Goal: Task Accomplishment & Management: Manage account settings

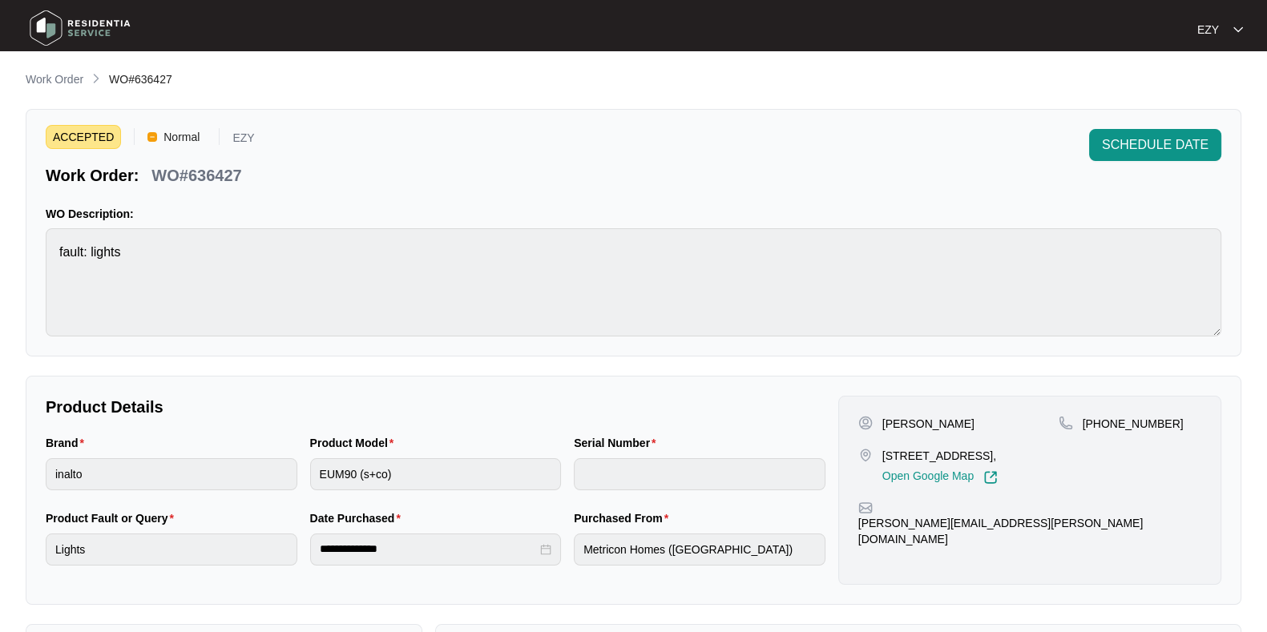
scroll to position [26, 0]
click at [48, 67] on main "**********" at bounding box center [633, 531] width 1267 height 1063
click at [50, 71] on li "Work Order" at bounding box center [55, 80] width 58 height 19
click at [63, 87] on p "Work Order" at bounding box center [55, 79] width 58 height 16
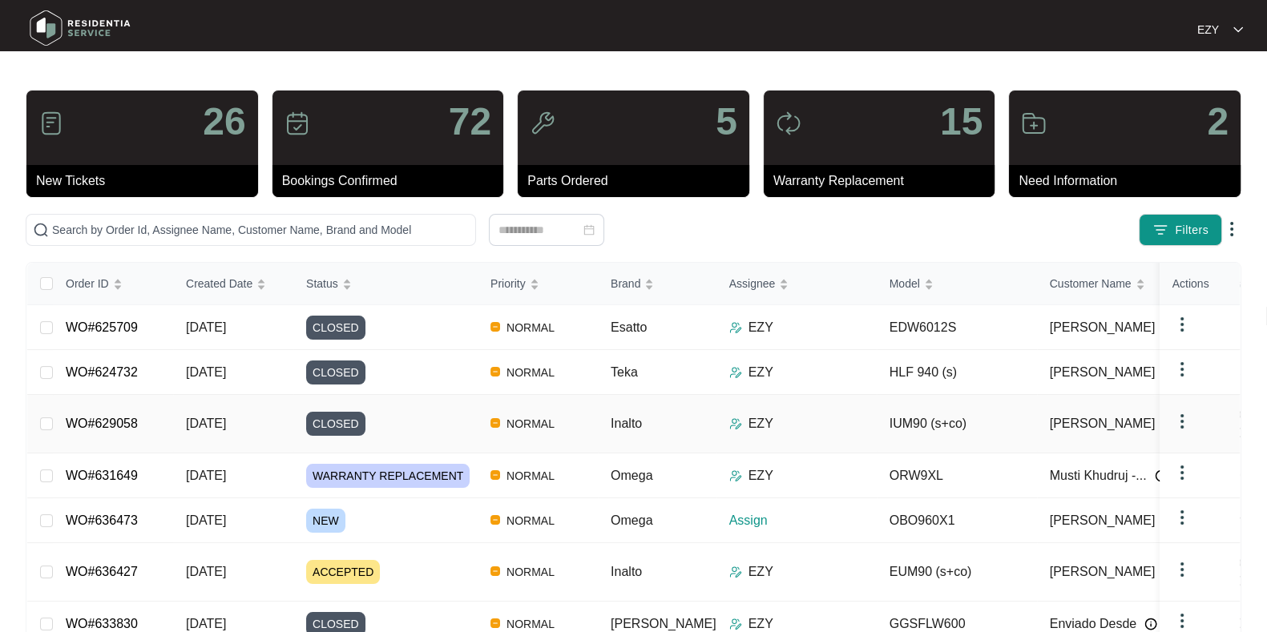
scroll to position [104, 0]
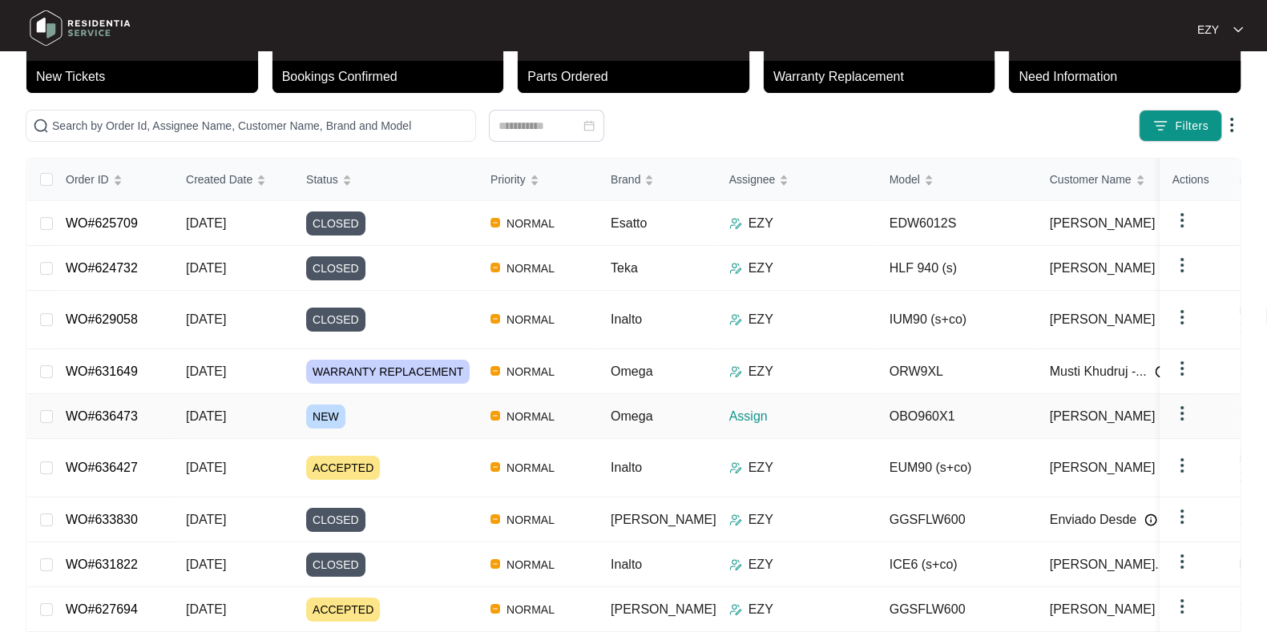
click at [389, 405] on div "NEW" at bounding box center [392, 417] width 172 height 24
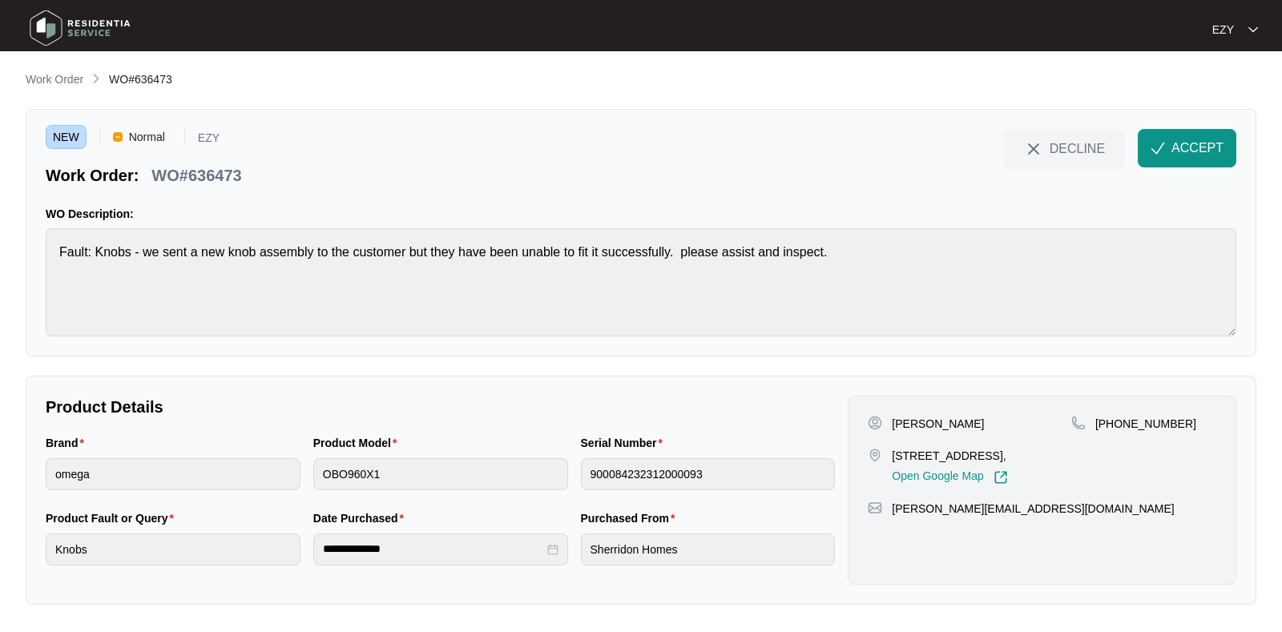
click at [198, 169] on p "WO#636473" at bounding box center [196, 175] width 90 height 22
copy div "WO#636473 DECLINE ACCEPT"
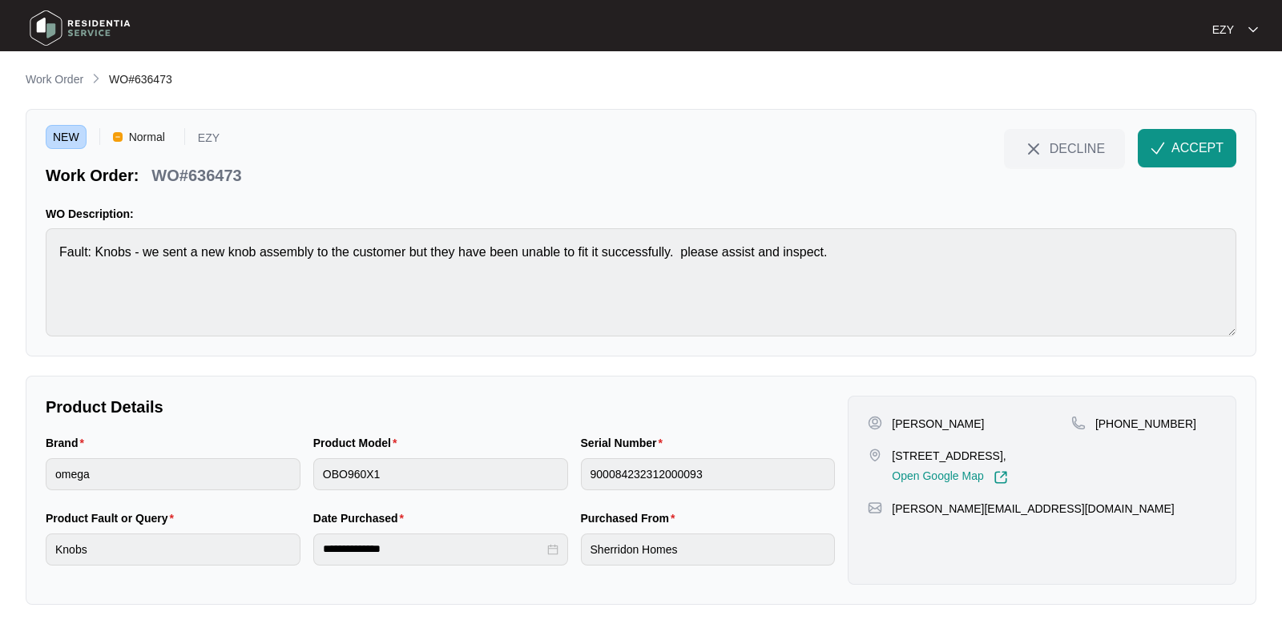
click at [896, 418] on p "[PERSON_NAME]" at bounding box center [938, 424] width 92 height 16
drag, startPoint x: 896, startPoint y: 418, endPoint x: 966, endPoint y: 437, distance: 72.1
click at [966, 437] on div "[PERSON_NAME] [STREET_ADDRESS], Open Google Map" at bounding box center [970, 450] width 204 height 69
click at [911, 419] on p "[PERSON_NAME]" at bounding box center [938, 424] width 92 height 16
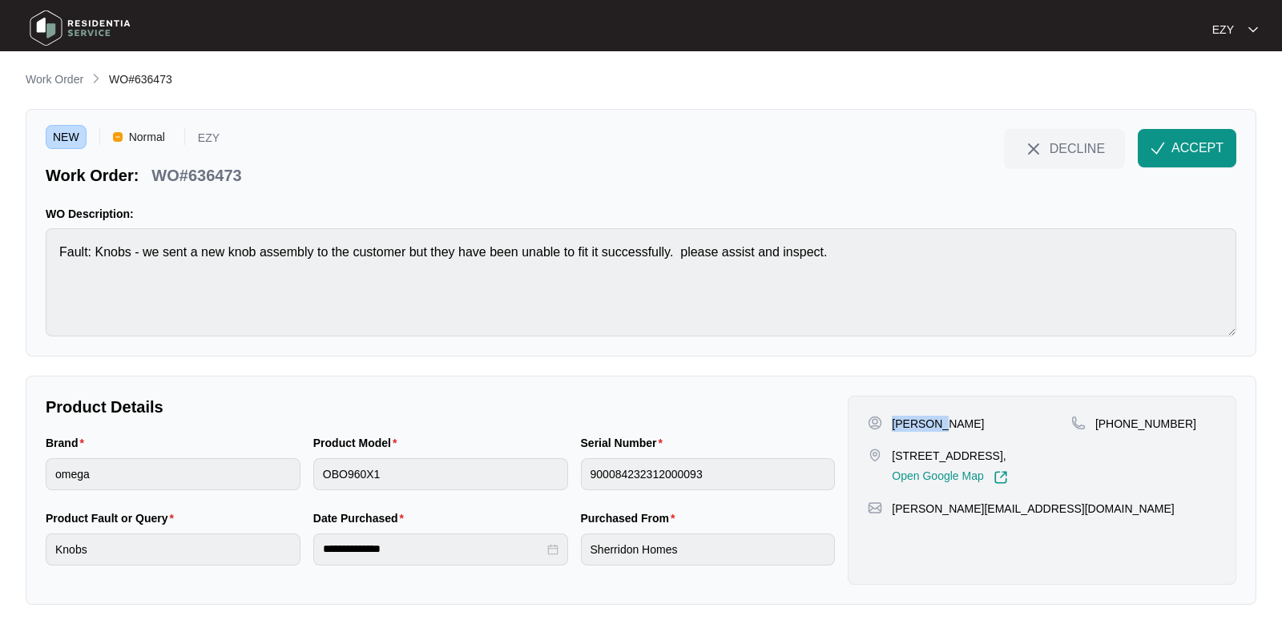
click at [911, 419] on p "[PERSON_NAME]" at bounding box center [938, 424] width 92 height 16
copy p "[PERSON_NAME]"
click at [912, 450] on p "[STREET_ADDRESS]," at bounding box center [949, 456] width 115 height 16
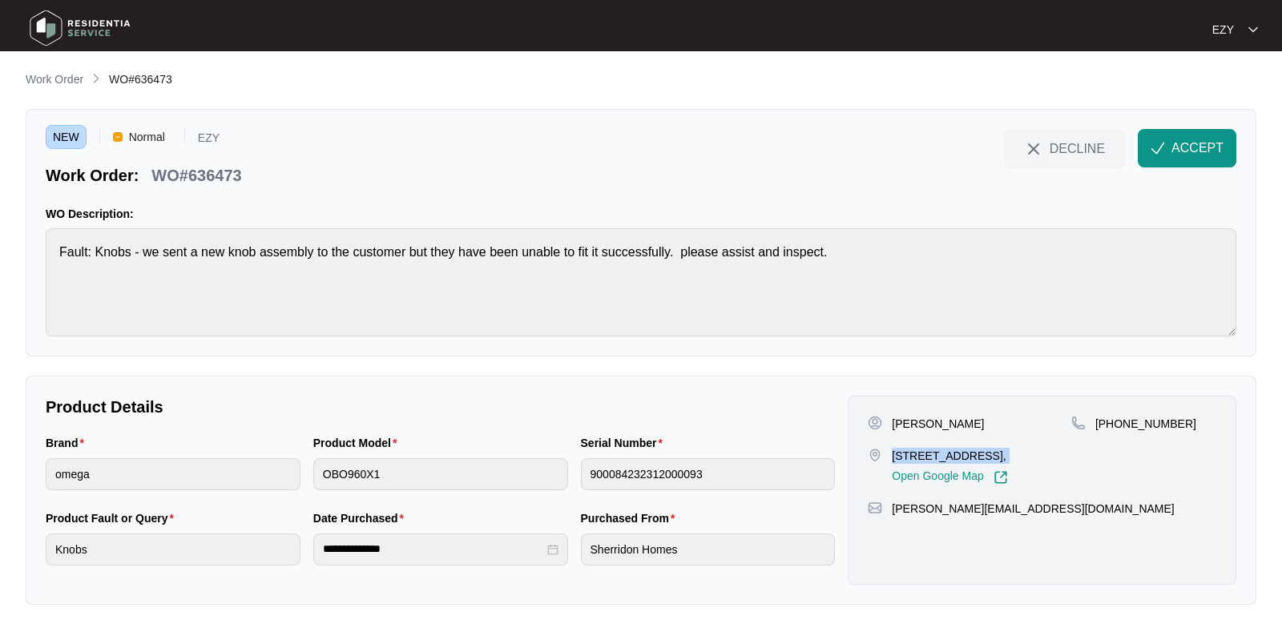
click at [912, 450] on p "[STREET_ADDRESS]," at bounding box center [949, 456] width 115 height 16
copy p "[STREET_ADDRESS],"
drag, startPoint x: 1182, startPoint y: 414, endPoint x: 1114, endPoint y: 444, distance: 74.3
click at [1114, 444] on div "[PERSON_NAME] [STREET_ADDRESS], Open Google Map [PHONE_NUMBER] [PERSON_NAME][EM…" at bounding box center [1042, 490] width 389 height 189
copy p "401927057"
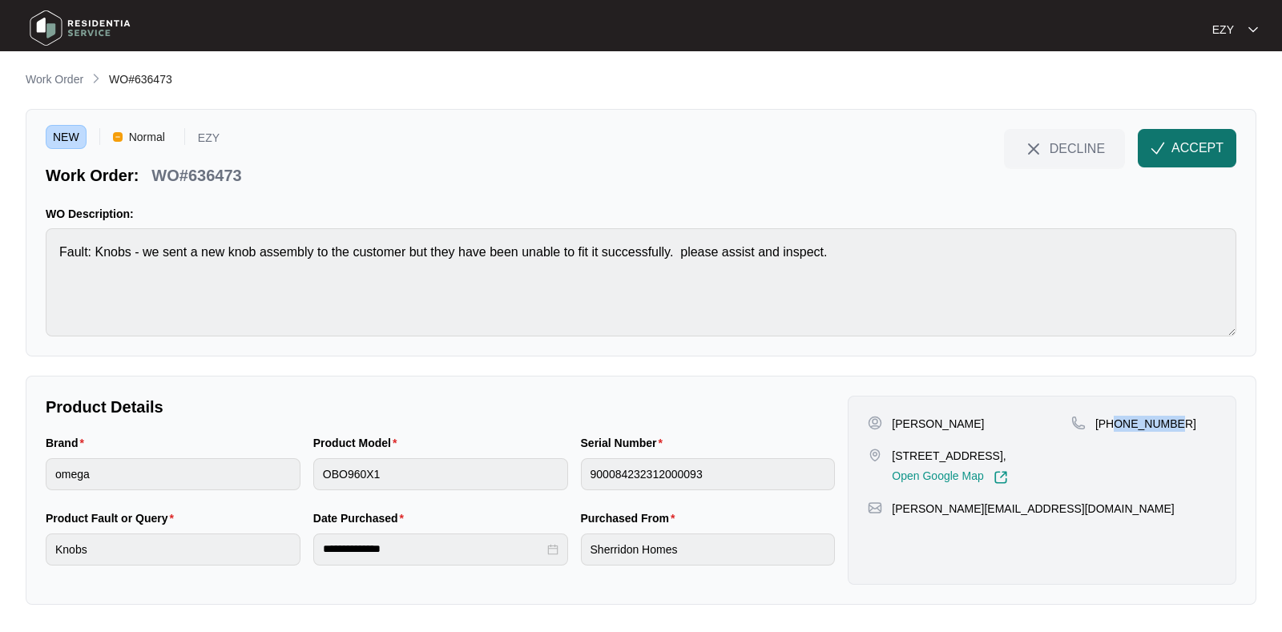
click at [1158, 141] on img "button" at bounding box center [1158, 148] width 14 height 14
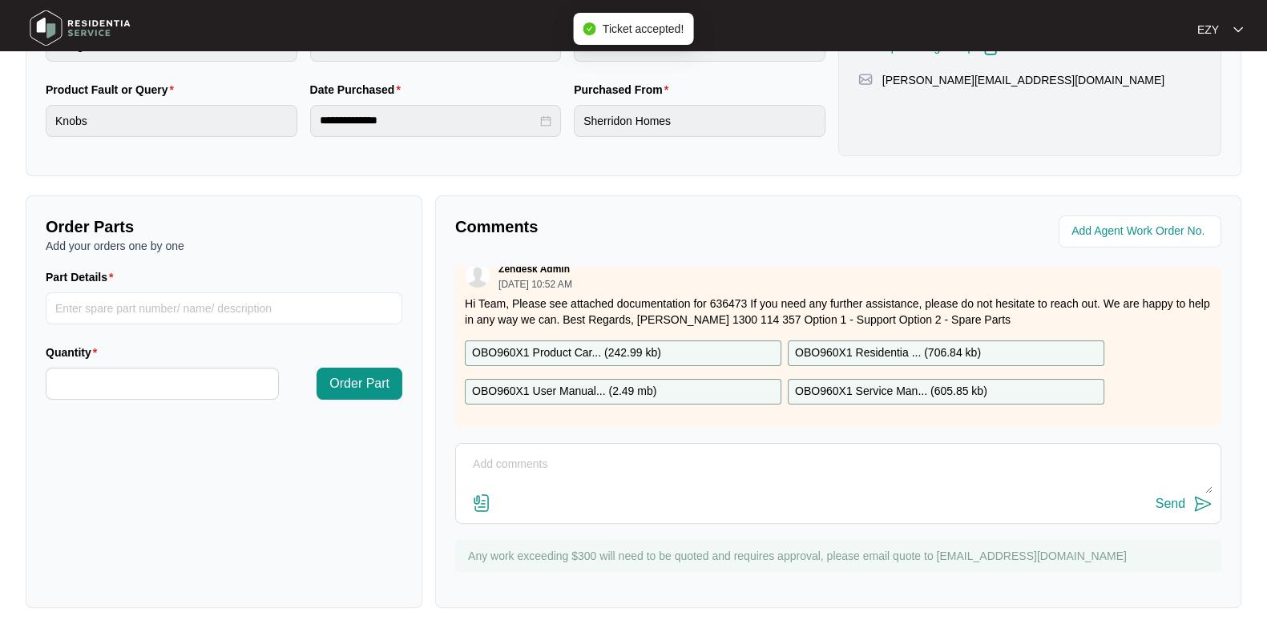
scroll to position [28, 0]
click at [649, 345] on p "OBO960X1 Product Car... ( 242.99 kb )" at bounding box center [566, 354] width 189 height 18
click at [657, 379] on div "OBO960X1 User Manual... ( 2.49 mb )" at bounding box center [623, 392] width 317 height 26
click at [852, 345] on p "OBO960X1 Residentia ... ( 706.84 kb )" at bounding box center [888, 354] width 186 height 18
click at [862, 383] on p "OBO960X1 Service Man... ( 605.85 kb )" at bounding box center [891, 392] width 192 height 18
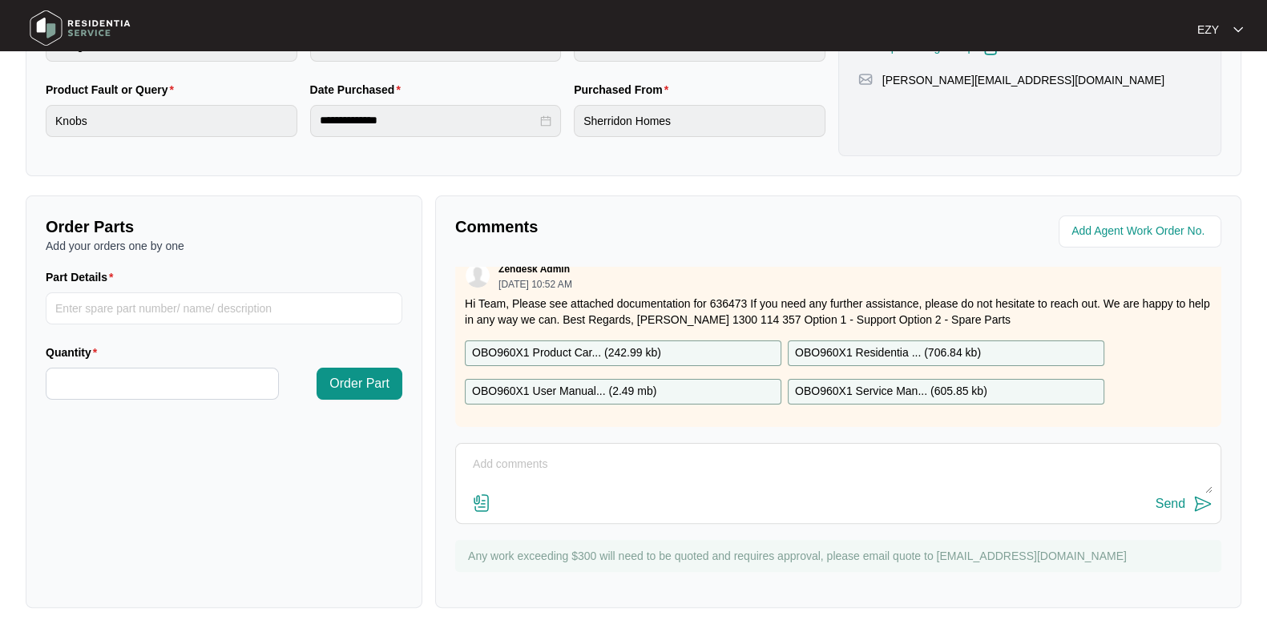
scroll to position [0, 0]
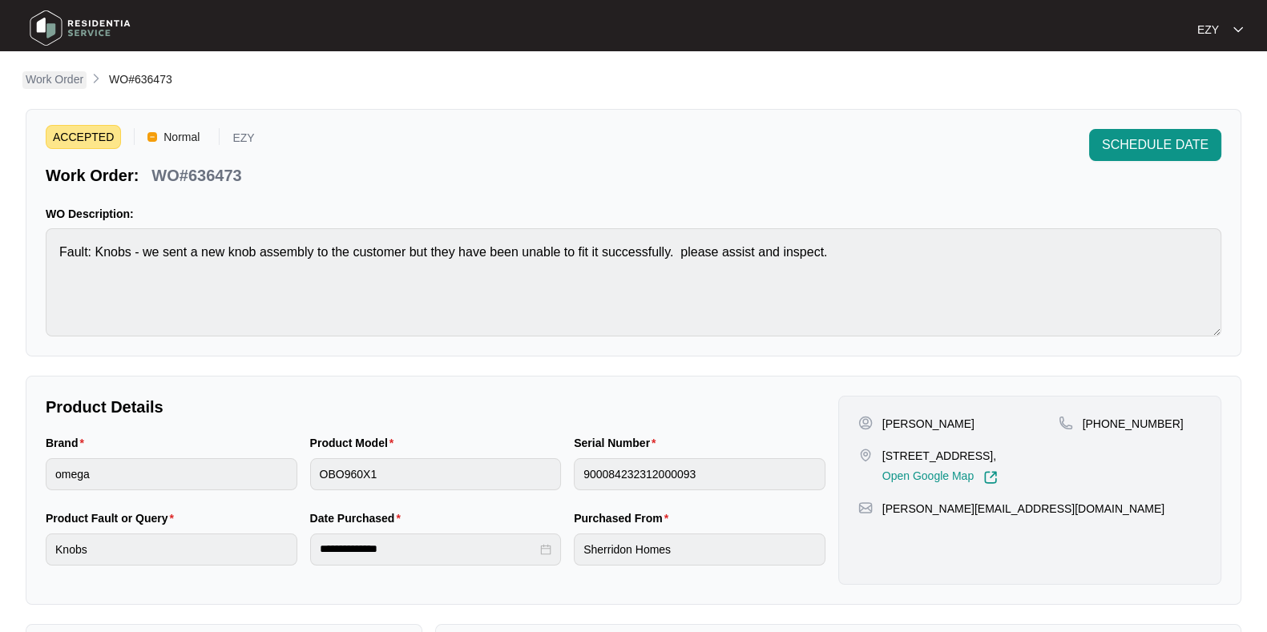
click at [54, 73] on p "Work Order" at bounding box center [55, 79] width 58 height 16
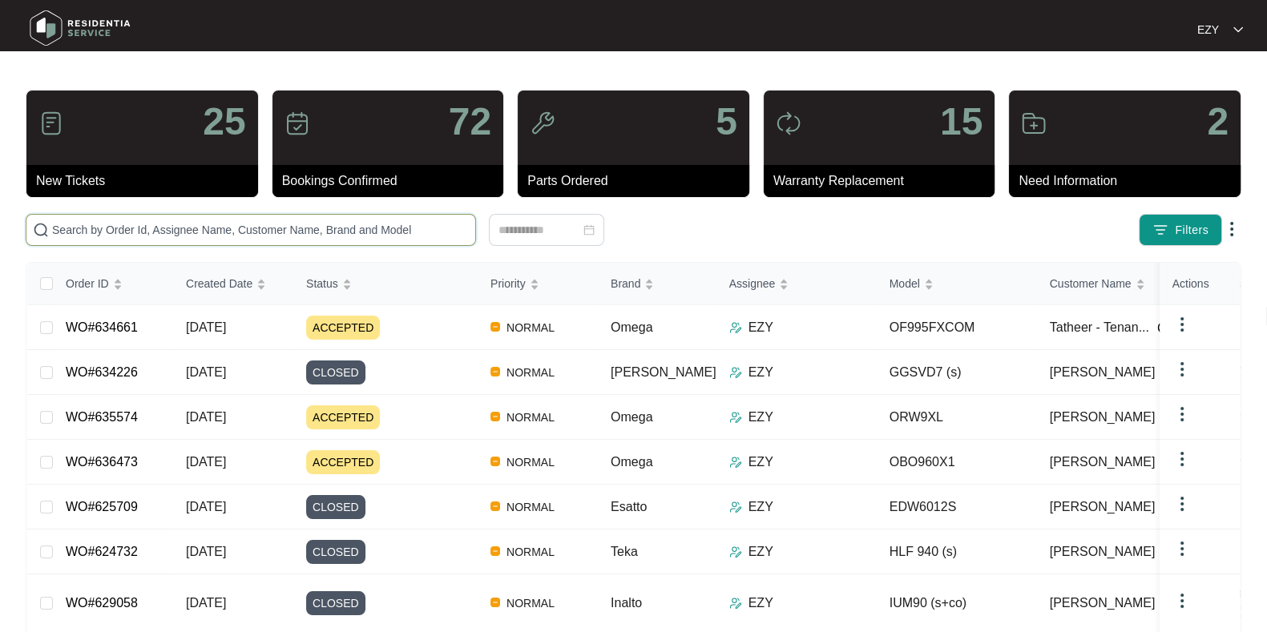
click at [287, 233] on input "text" at bounding box center [260, 230] width 417 height 18
paste input "634661"
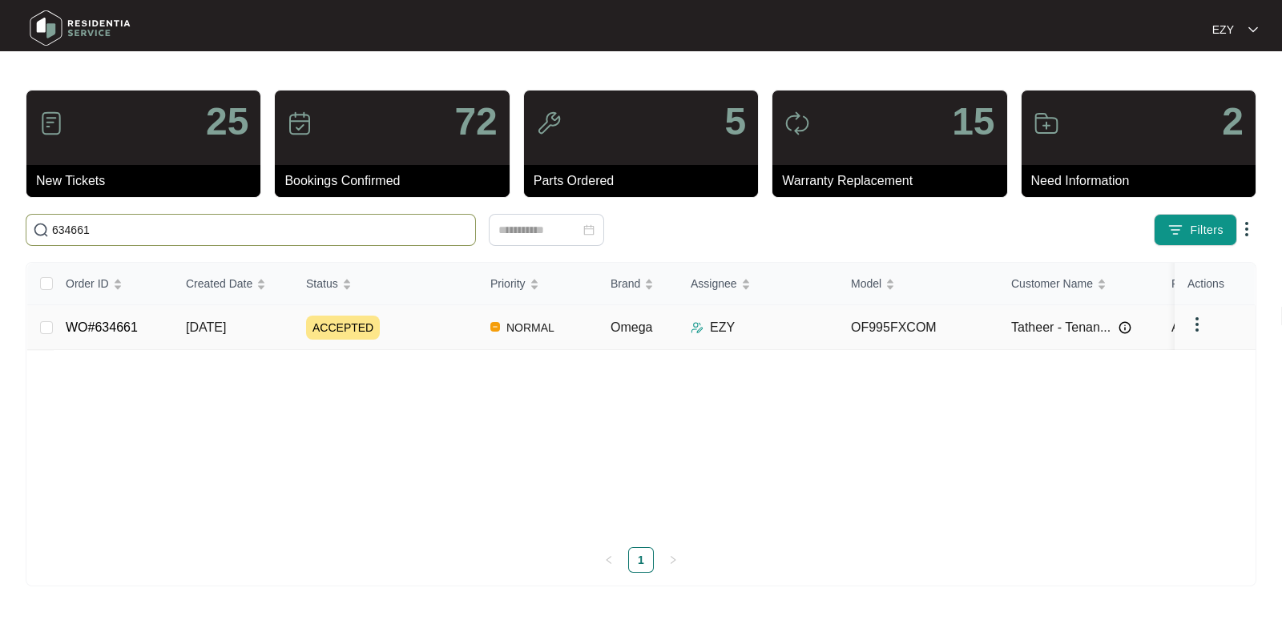
type input "634661"
click at [433, 333] on div "ACCEPTED" at bounding box center [392, 328] width 172 height 24
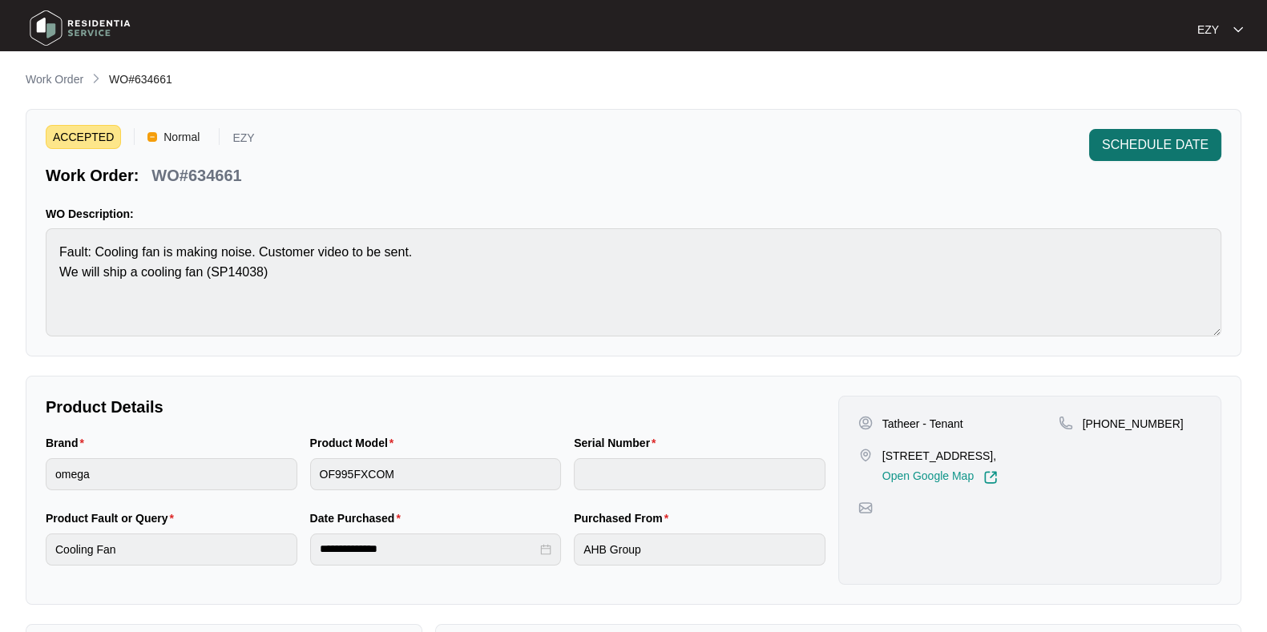
click at [1173, 138] on span "SCHEDULE DATE" at bounding box center [1155, 144] width 107 height 19
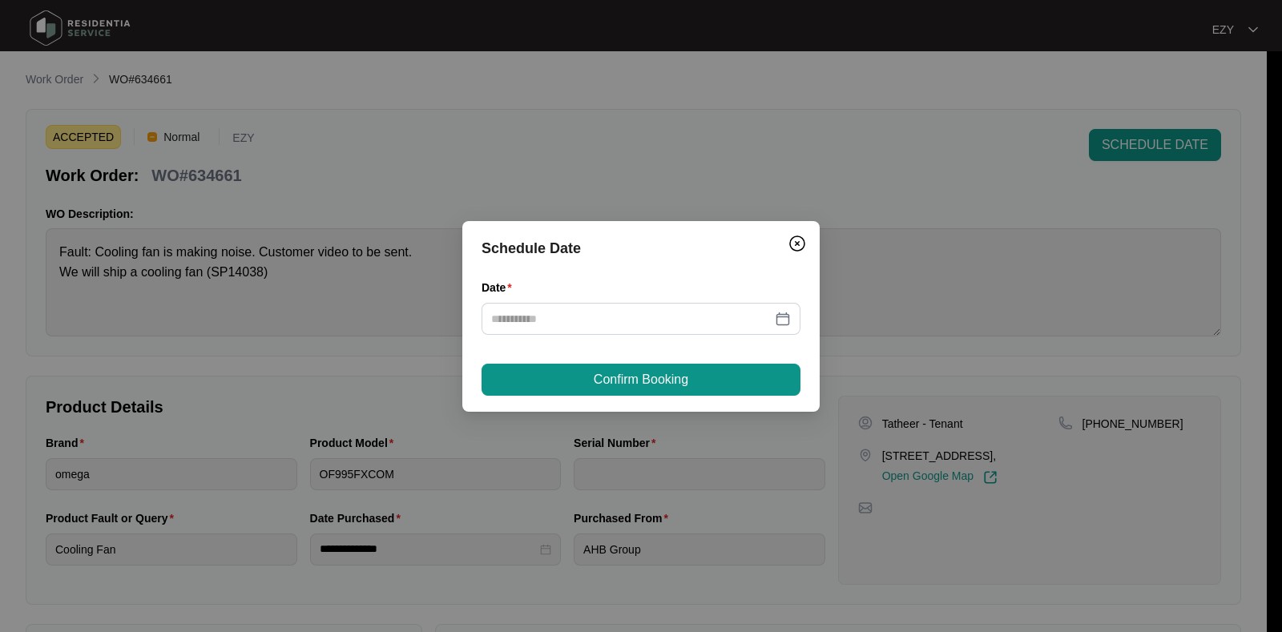
click at [658, 338] on div "Date" at bounding box center [641, 316] width 319 height 75
click at [621, 323] on input "Date" at bounding box center [631, 319] width 281 height 18
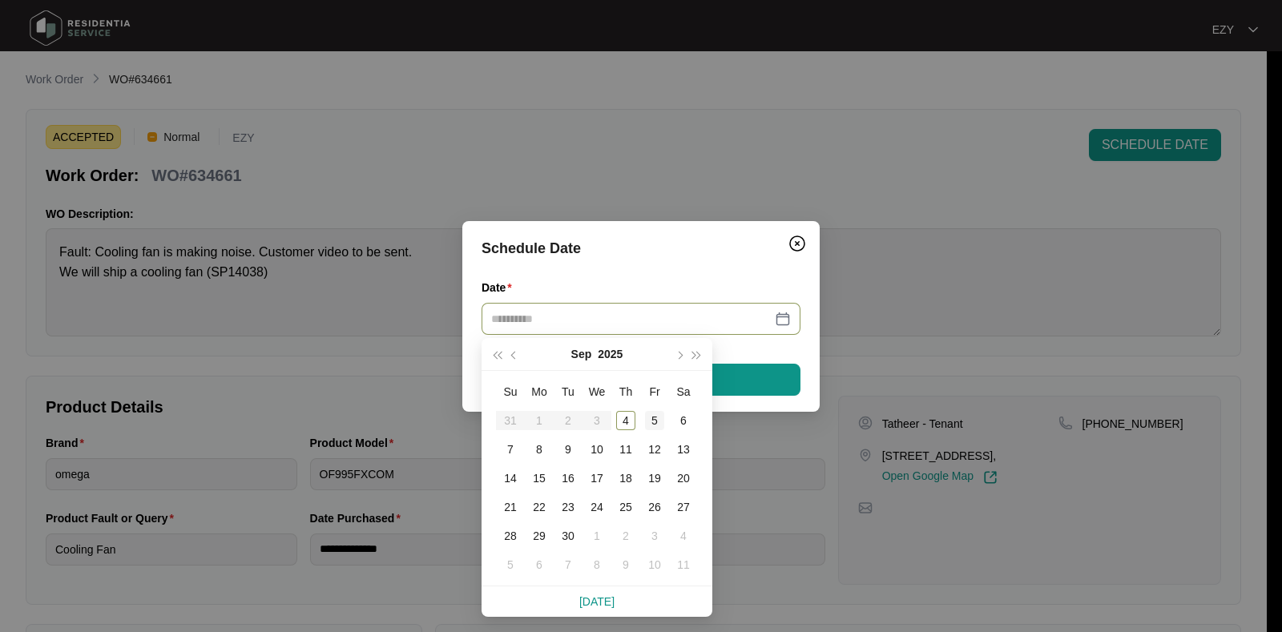
type input "**********"
click at [654, 421] on div "5" at bounding box center [654, 420] width 19 height 19
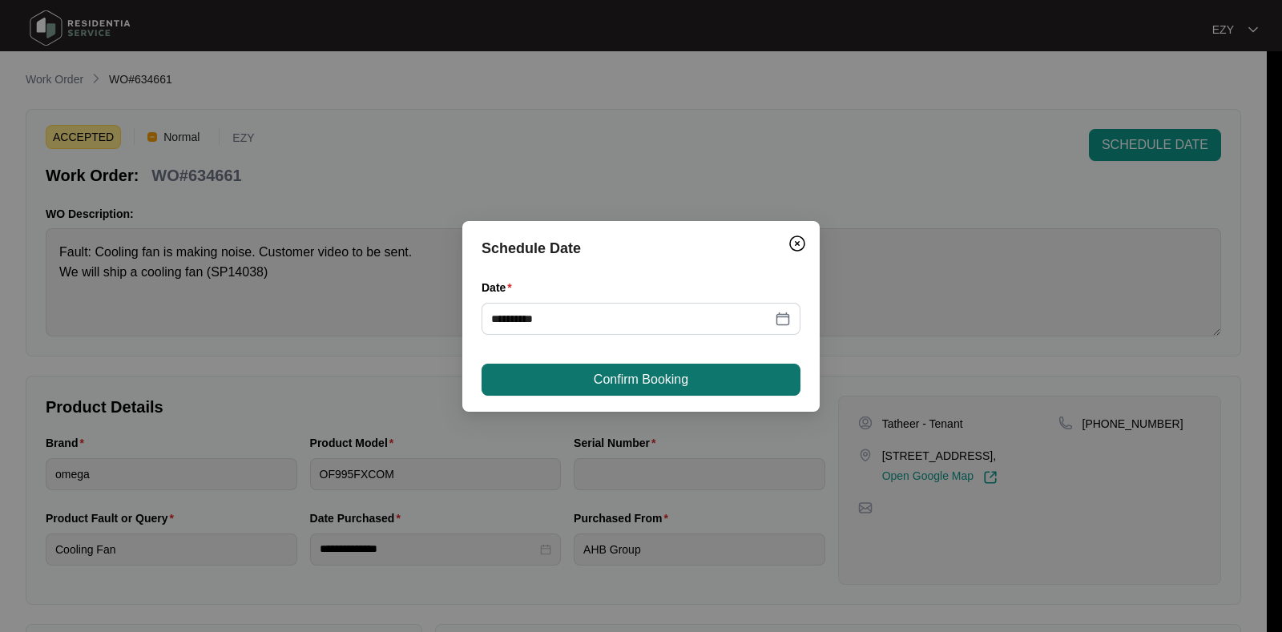
click at [627, 384] on span "Confirm Booking" at bounding box center [641, 379] width 95 height 19
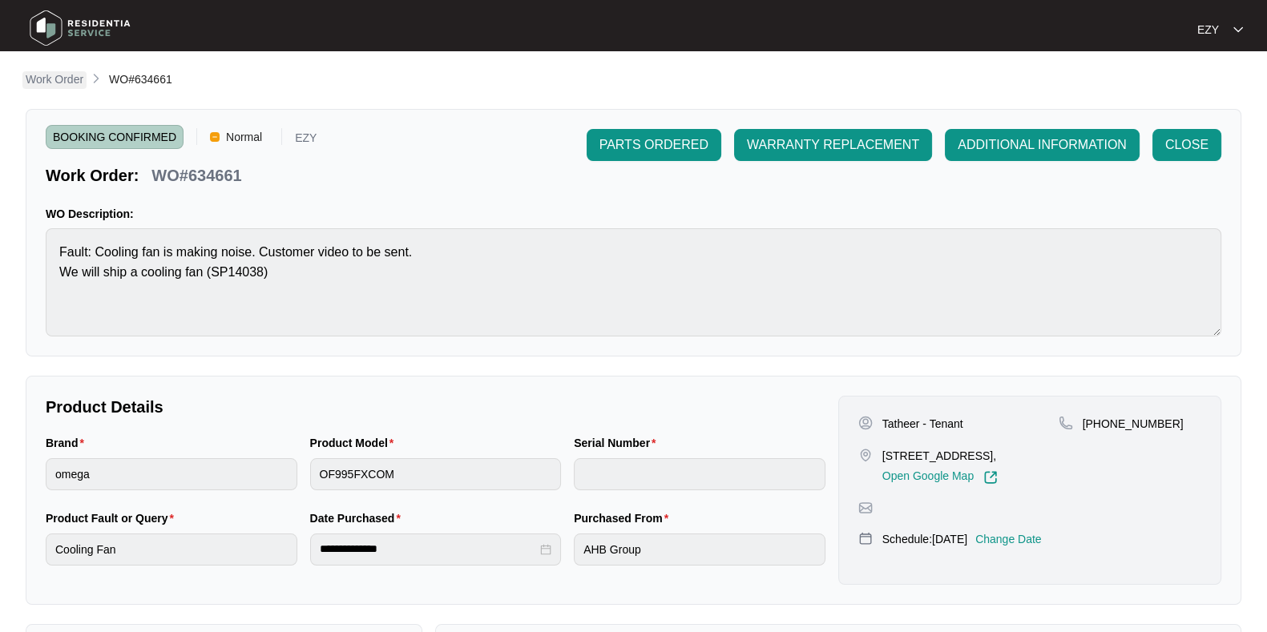
click at [49, 87] on p "Work Order" at bounding box center [55, 79] width 58 height 16
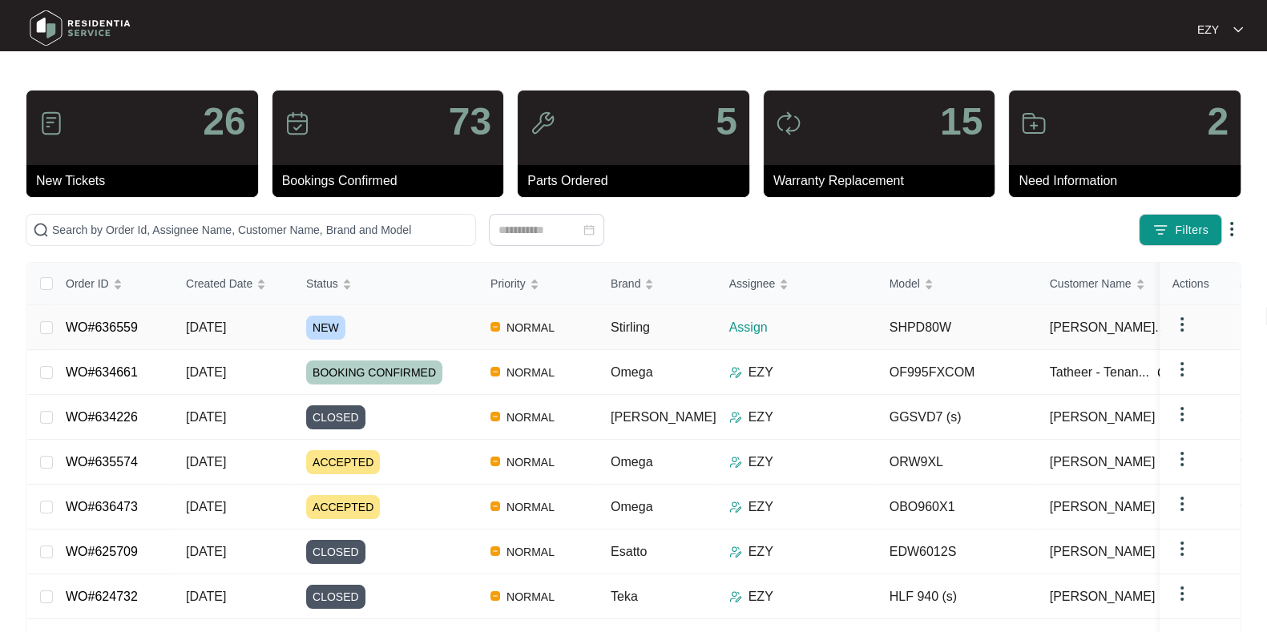
click at [402, 330] on div "NEW" at bounding box center [392, 328] width 172 height 24
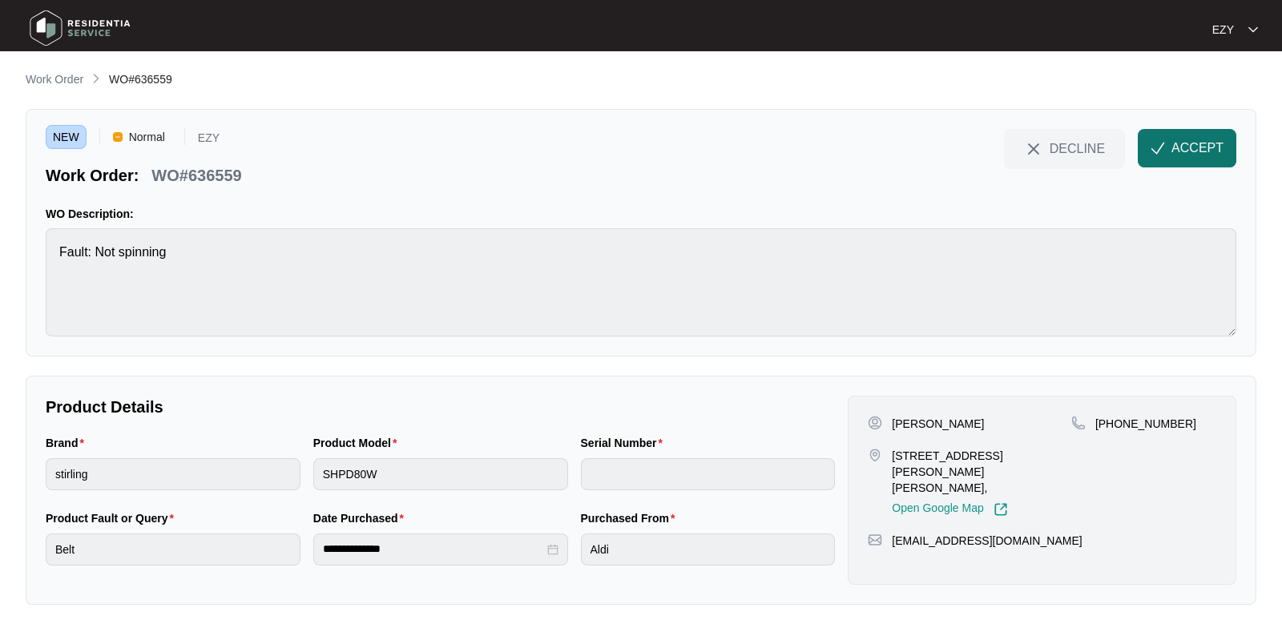
click at [1163, 151] on img "button" at bounding box center [1158, 148] width 14 height 14
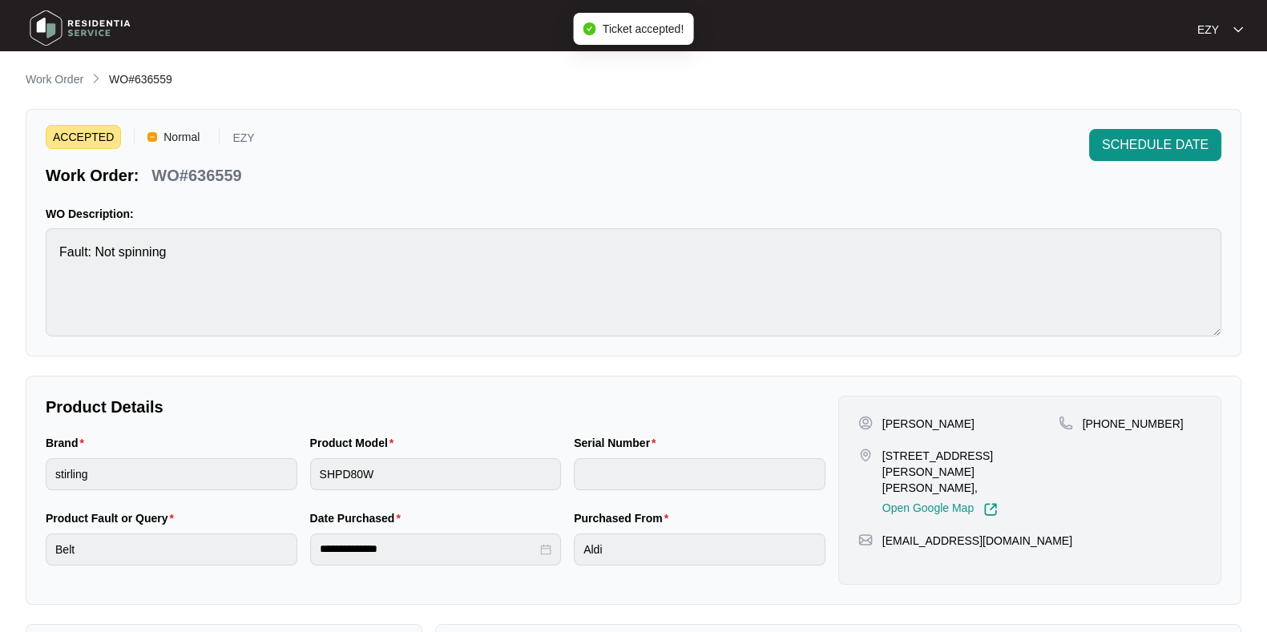
click at [194, 174] on p "WO#636559" at bounding box center [196, 175] width 90 height 22
copy div "WO#636559 SCHEDULE DATE"
click at [902, 430] on div "[PERSON_NAME] [STREET_ADDRESS][PERSON_NAME][PERSON_NAME], Open Google Map" at bounding box center [958, 466] width 200 height 101
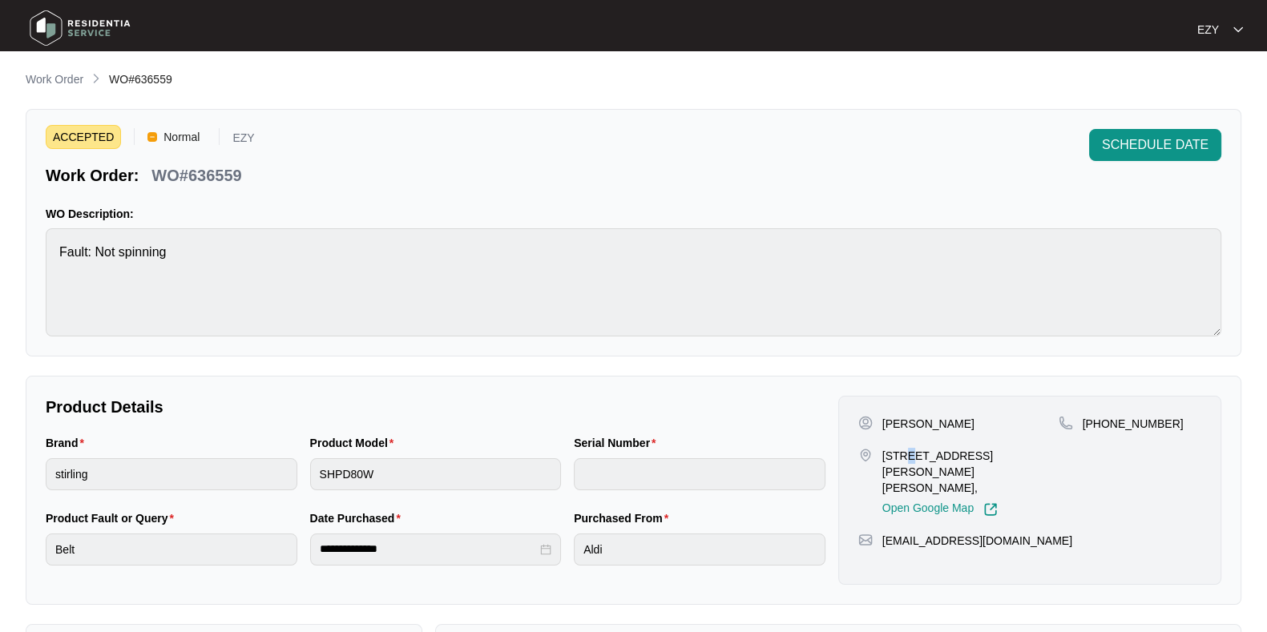
click at [902, 430] on div "[PERSON_NAME] [STREET_ADDRESS][PERSON_NAME][PERSON_NAME], Open Google Map" at bounding box center [958, 466] width 200 height 101
click at [902, 430] on p "[PERSON_NAME]" at bounding box center [928, 424] width 92 height 16
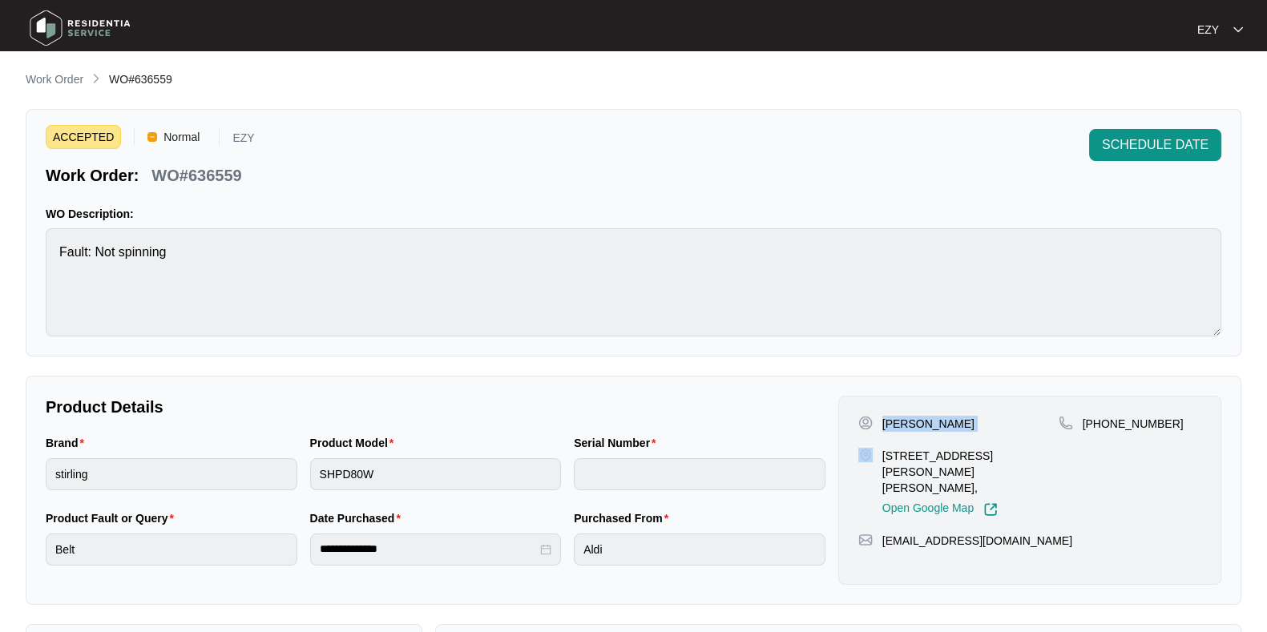
copy p "[PERSON_NAME]"
click at [902, 448] on p "[STREET_ADDRESS][PERSON_NAME][PERSON_NAME]," at bounding box center [970, 472] width 176 height 48
copy p "[STREET_ADDRESS][PERSON_NAME][PERSON_NAME],"
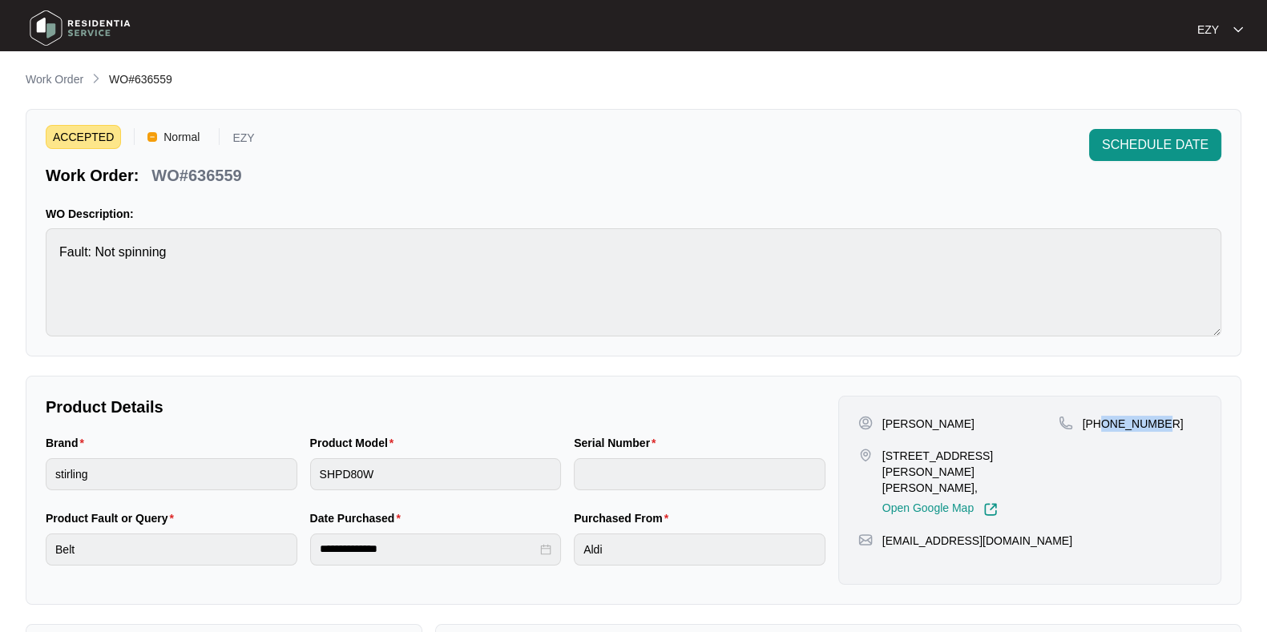
drag, startPoint x: 1201, startPoint y: 426, endPoint x: 1104, endPoint y: 433, distance: 98.0
click at [1104, 433] on div "[PERSON_NAME] [STREET_ADDRESS][PERSON_NAME][PERSON_NAME], Open Google Map [PHON…" at bounding box center [1029, 490] width 383 height 189
copy p "449298929"
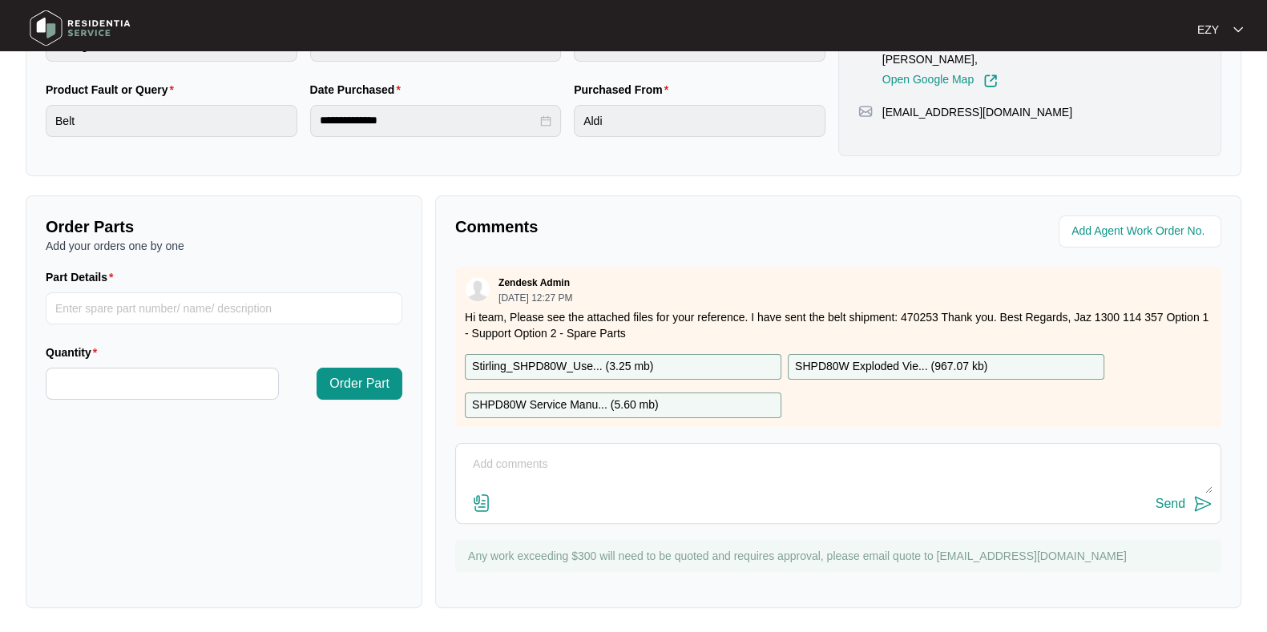
scroll to position [28, 0]
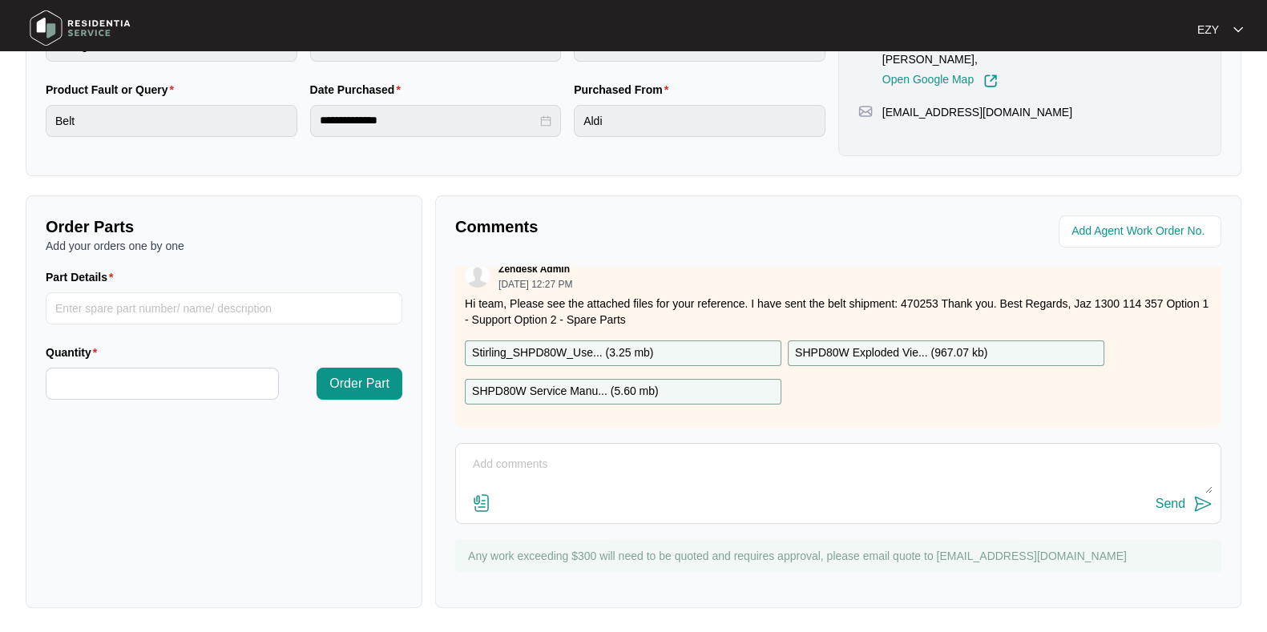
click at [535, 345] on p "Stirling_SHPD80W_Use... ( 3.25 mb )" at bounding box center [562, 354] width 181 height 18
click at [549, 383] on p "SHPD80W Service Manu... ( 5.60 mb )" at bounding box center [565, 392] width 187 height 18
click at [856, 345] on p "SHPD80W Exploded Vie... ( 967.07 kb )" at bounding box center [891, 354] width 192 height 18
drag, startPoint x: 828, startPoint y: 287, endPoint x: 938, endPoint y: 289, distance: 109.8
click at [938, 296] on p "Hi team, Please see the attached files for your reference. I have sent the belt…" at bounding box center [838, 312] width 747 height 32
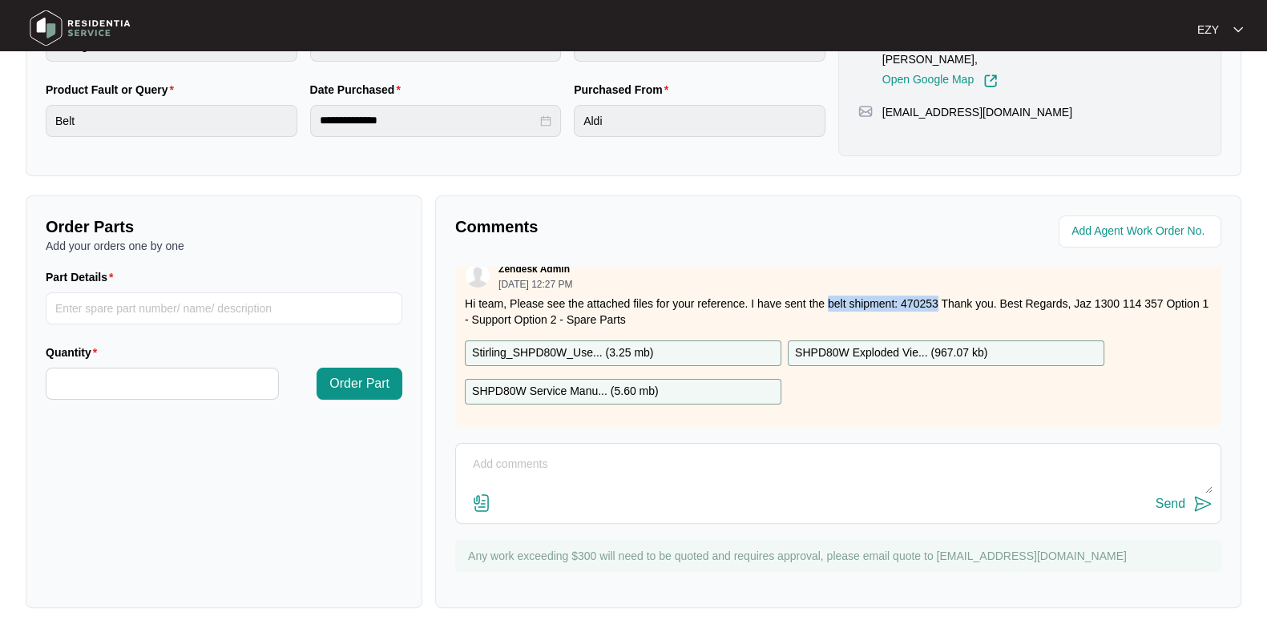
copy p "belt shipment: 470253"
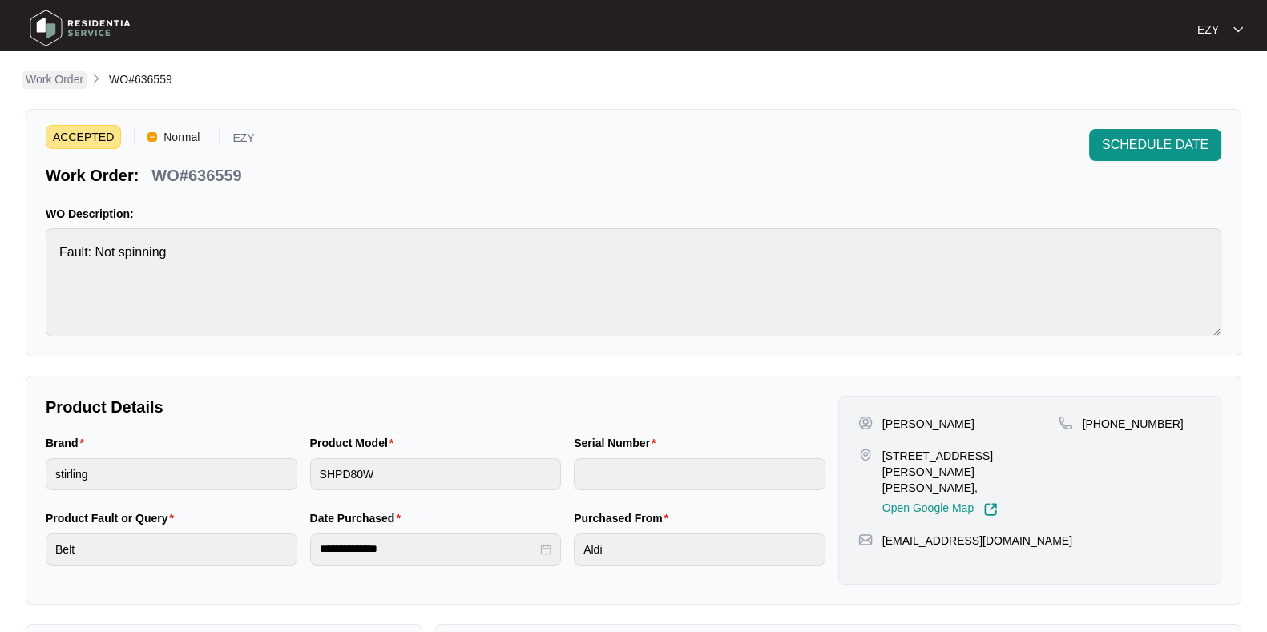
click at [67, 82] on p "Work Order" at bounding box center [55, 79] width 58 height 16
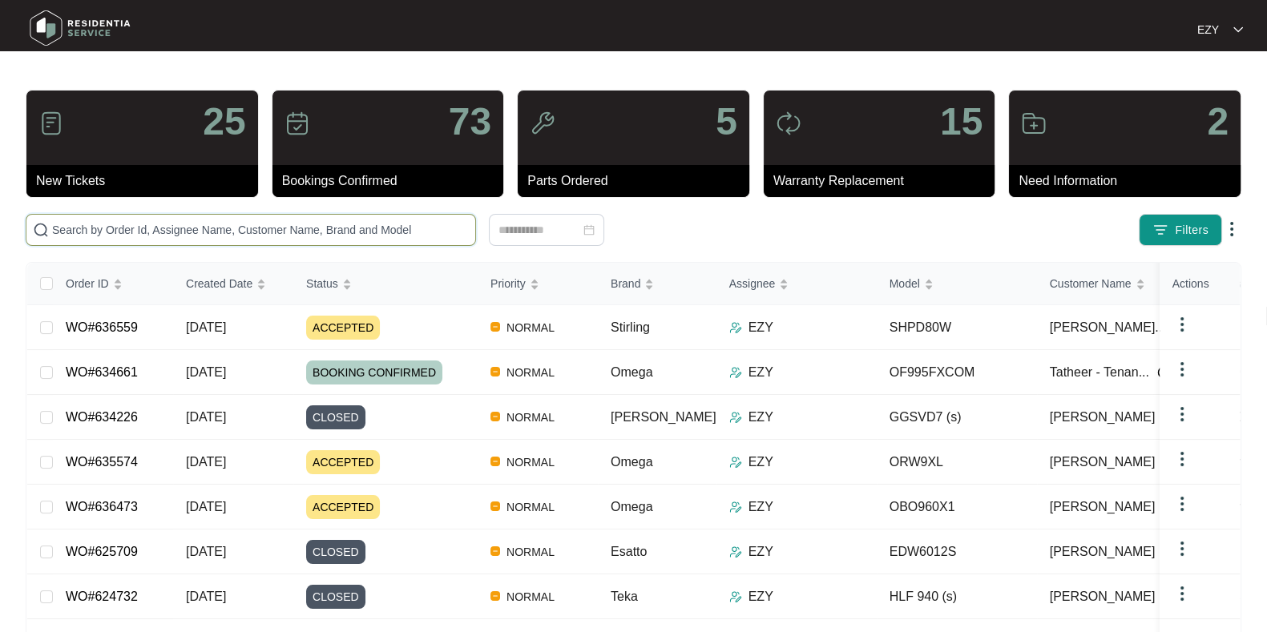
click at [179, 231] on input "text" at bounding box center [260, 230] width 417 height 18
paste input "634408"
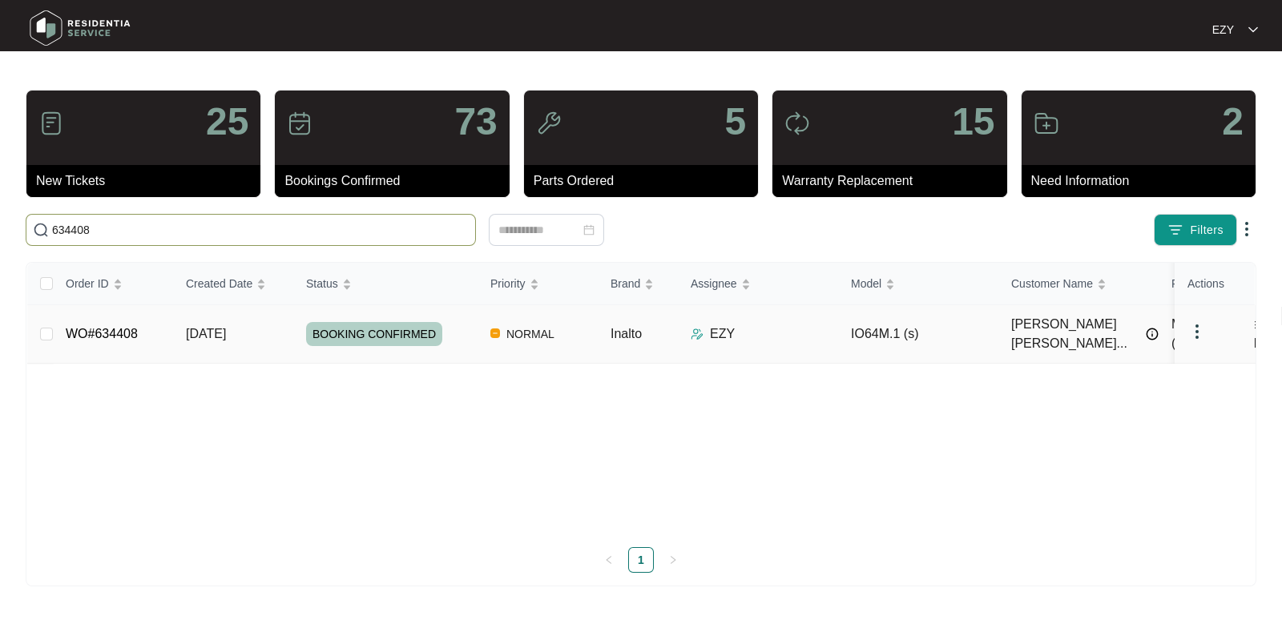
type input "634408"
click at [466, 328] on div "BOOKING CONFIRMED" at bounding box center [392, 334] width 172 height 24
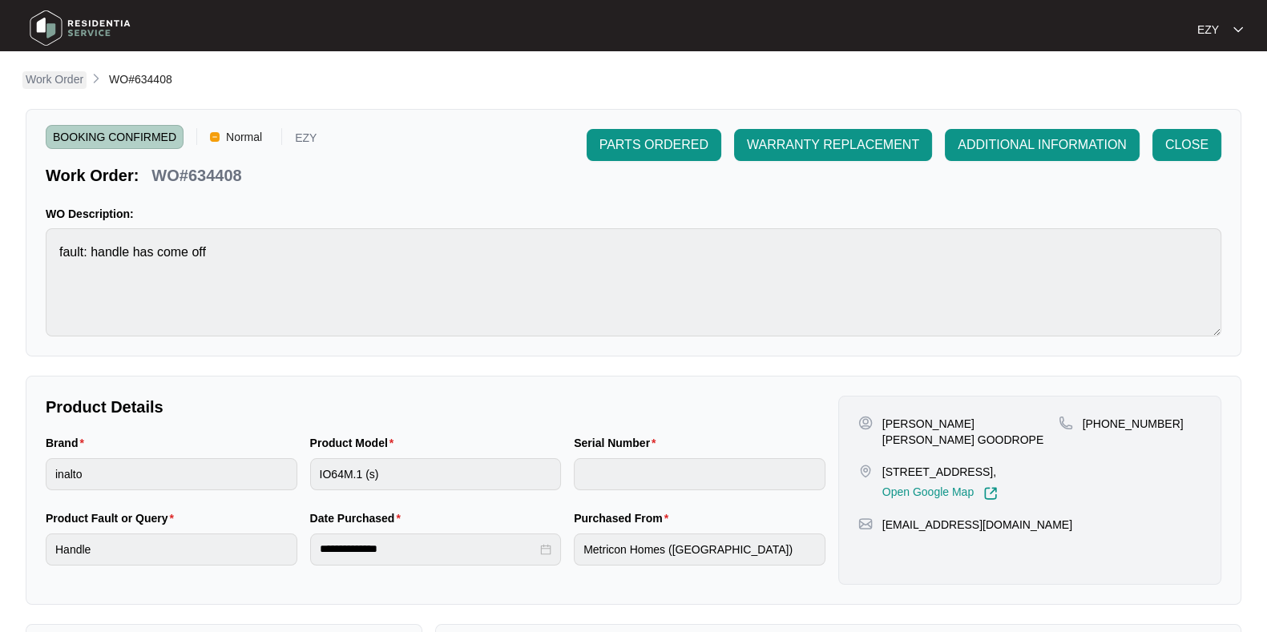
click at [62, 79] on p "Work Order" at bounding box center [55, 79] width 58 height 16
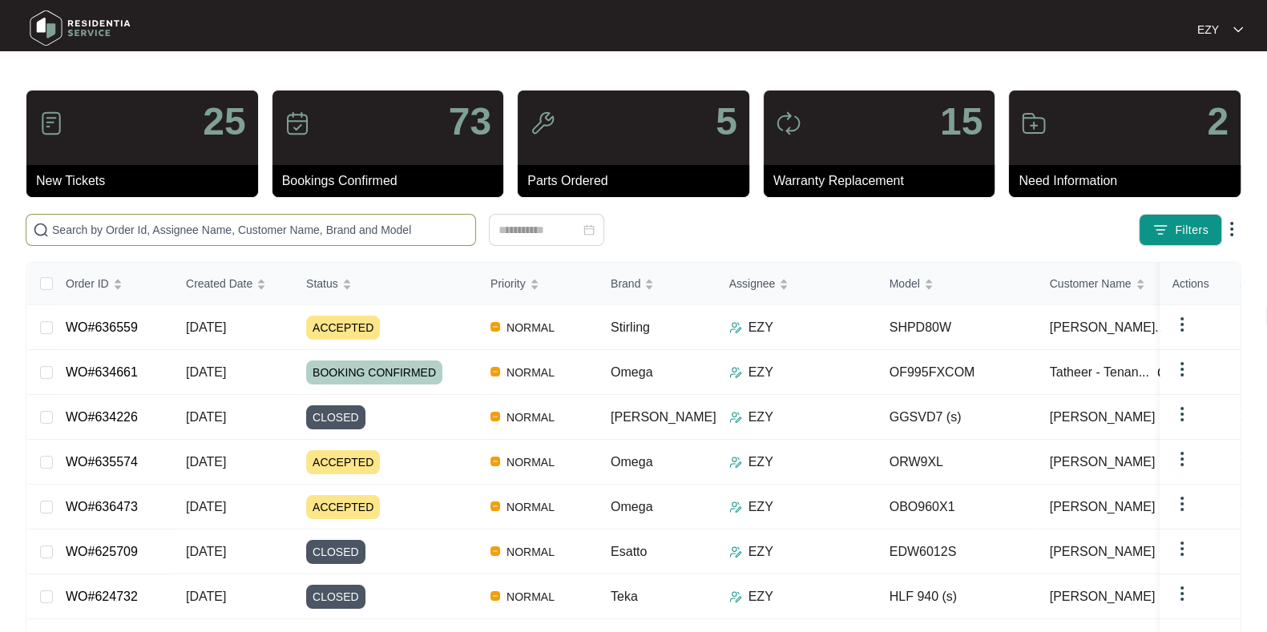
click at [366, 217] on span at bounding box center [251, 230] width 450 height 32
paste input "634408"
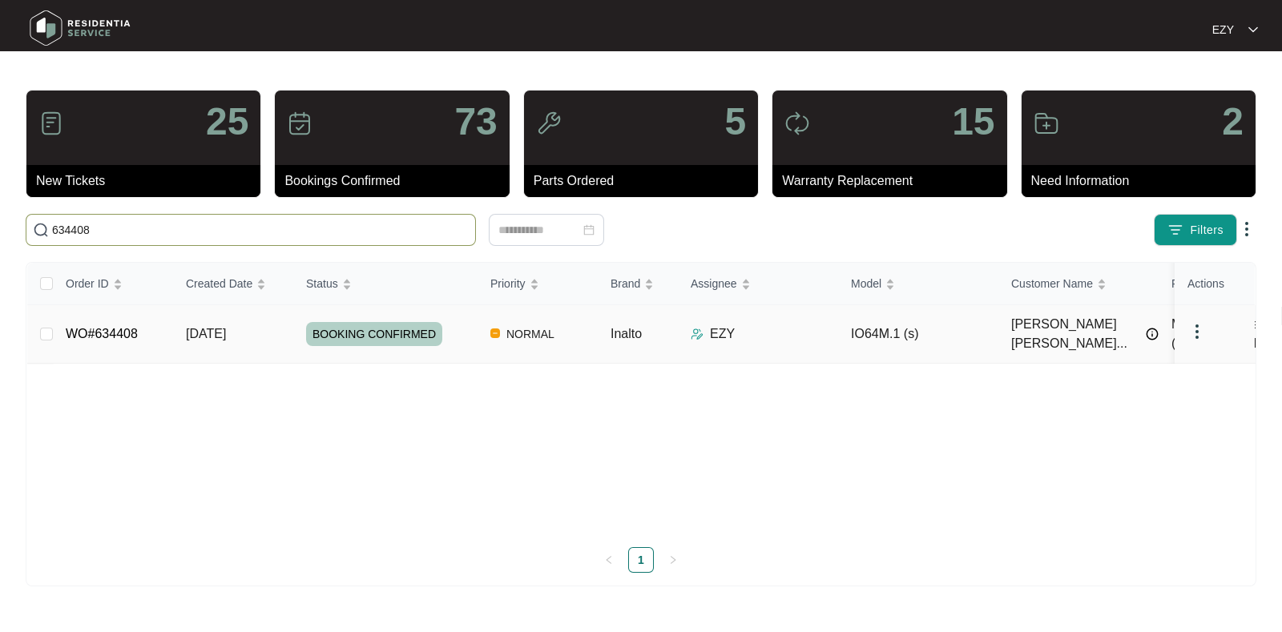
type input "634408"
click at [459, 325] on div "BOOKING CONFIRMED" at bounding box center [392, 334] width 172 height 24
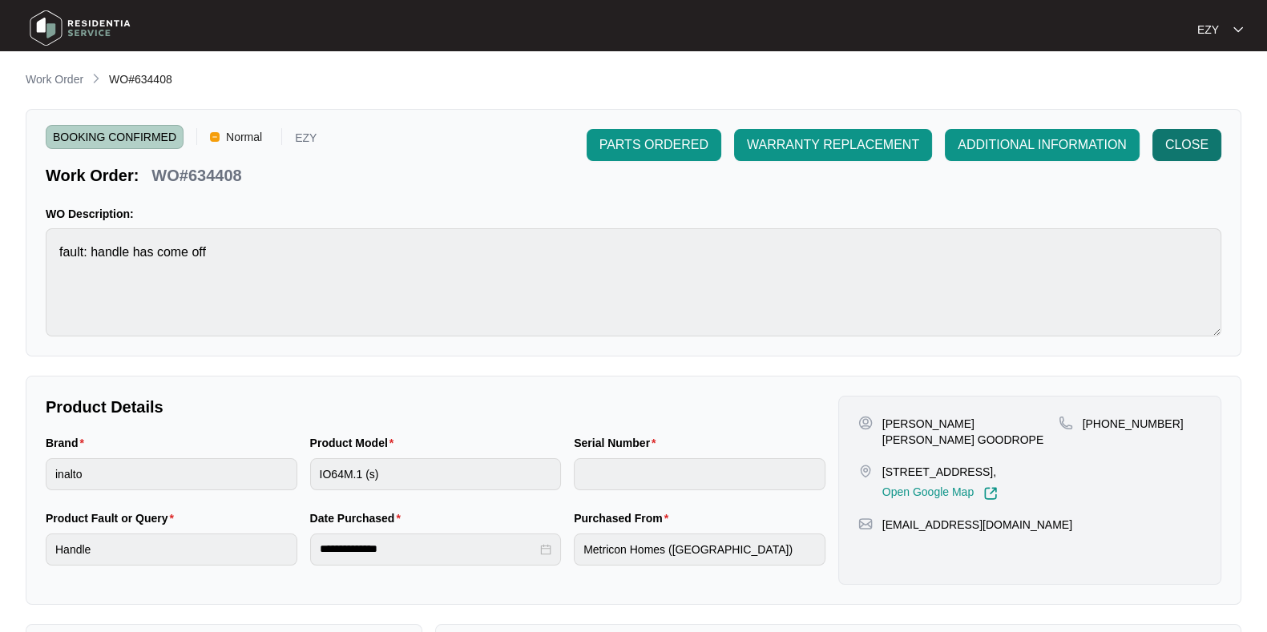
click at [1181, 151] on span "CLOSE" at bounding box center [1186, 144] width 43 height 19
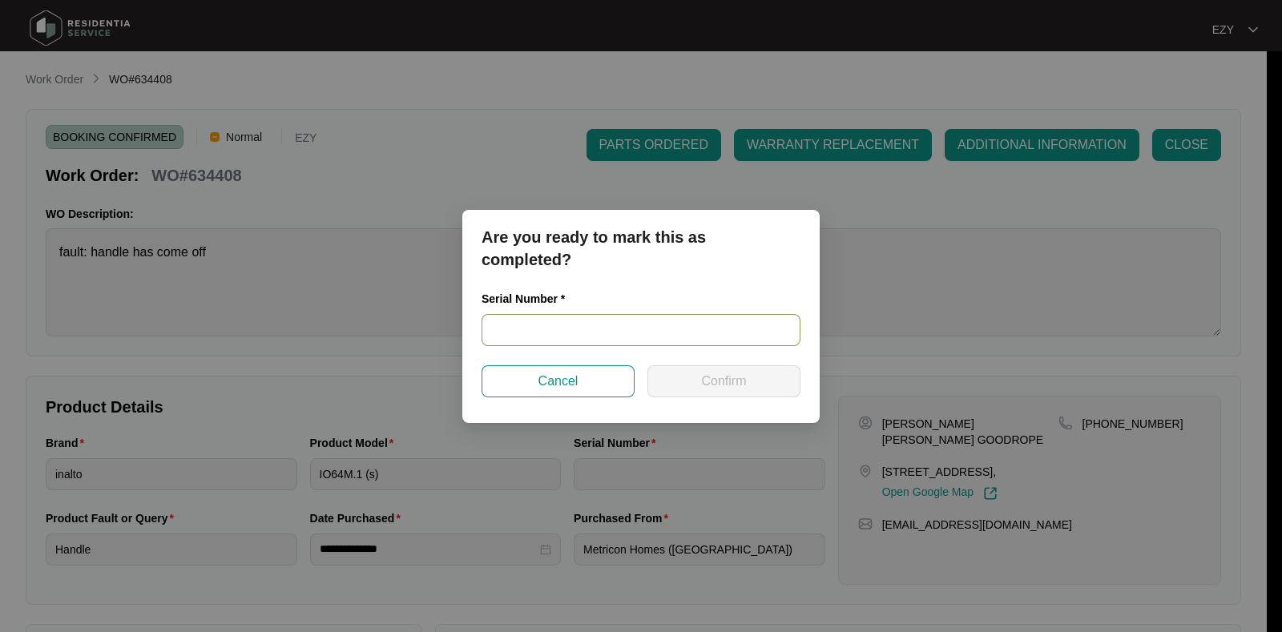
click at [612, 322] on input "text" at bounding box center [641, 330] width 319 height 32
paste input "91233400006"
type input "91233400006"
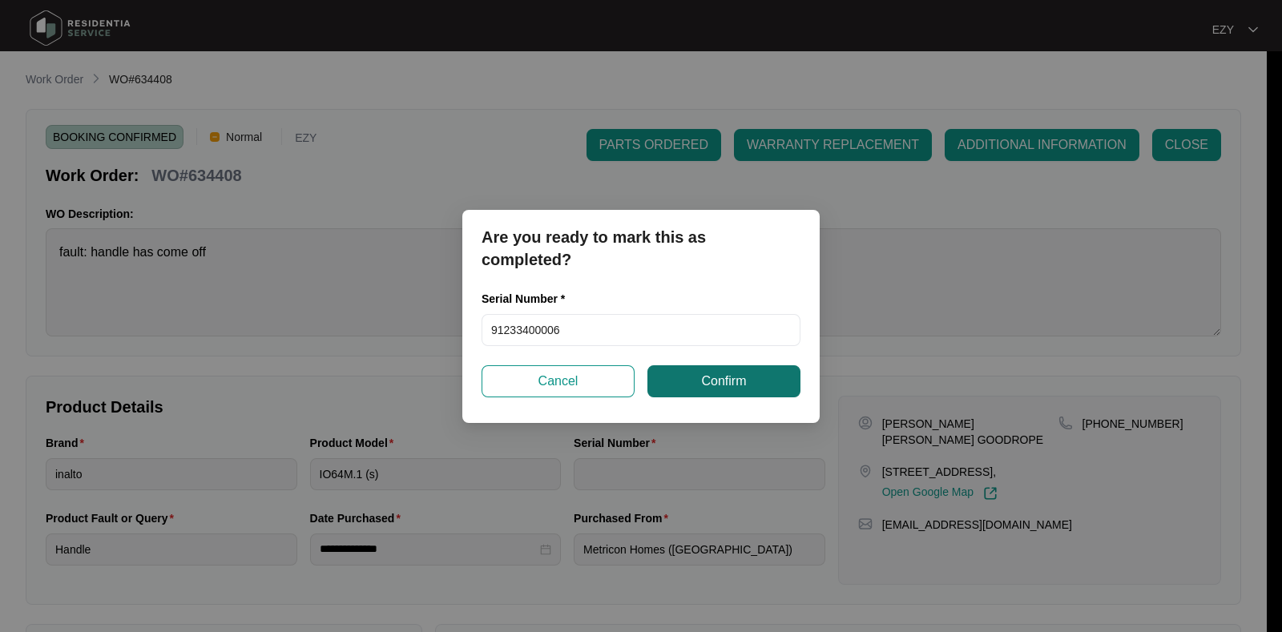
click at [727, 377] on span "Confirm" at bounding box center [723, 381] width 45 height 19
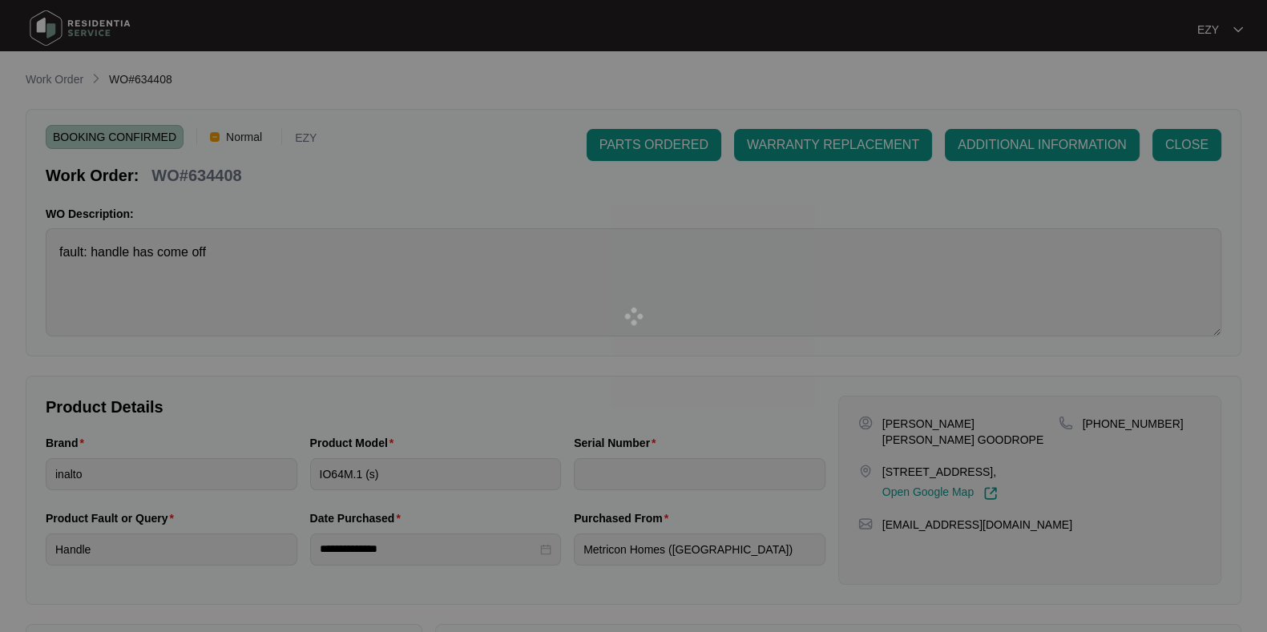
type input "91233400006"
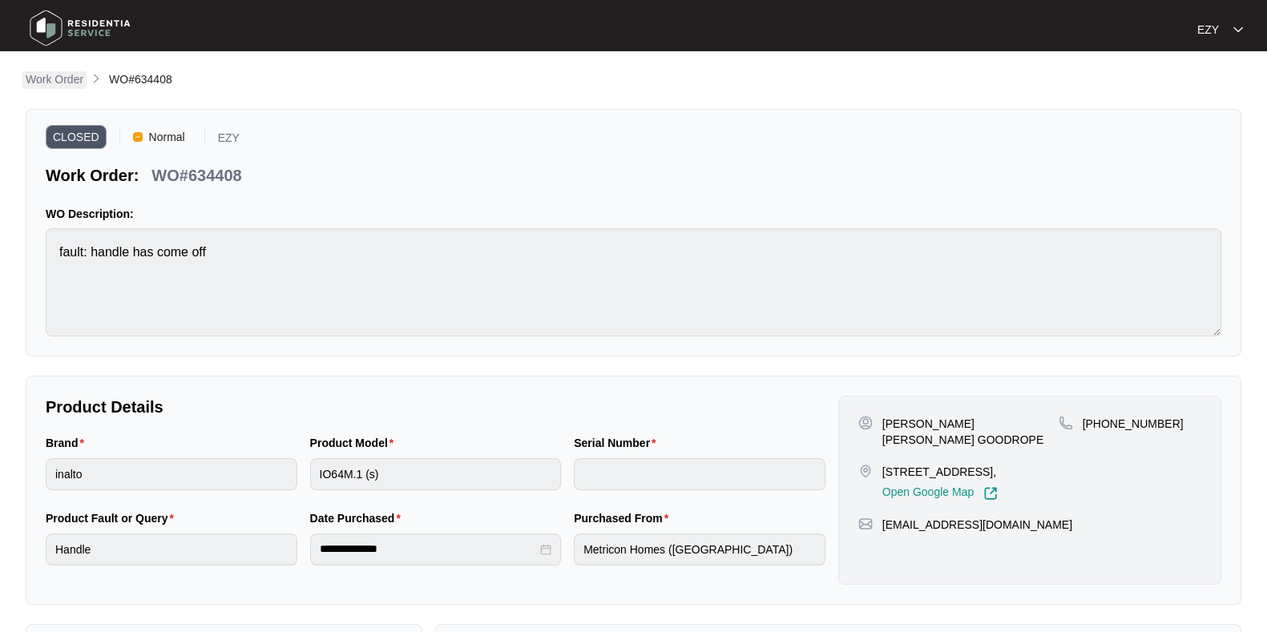
click at [75, 79] on p "Work Order" at bounding box center [55, 79] width 58 height 16
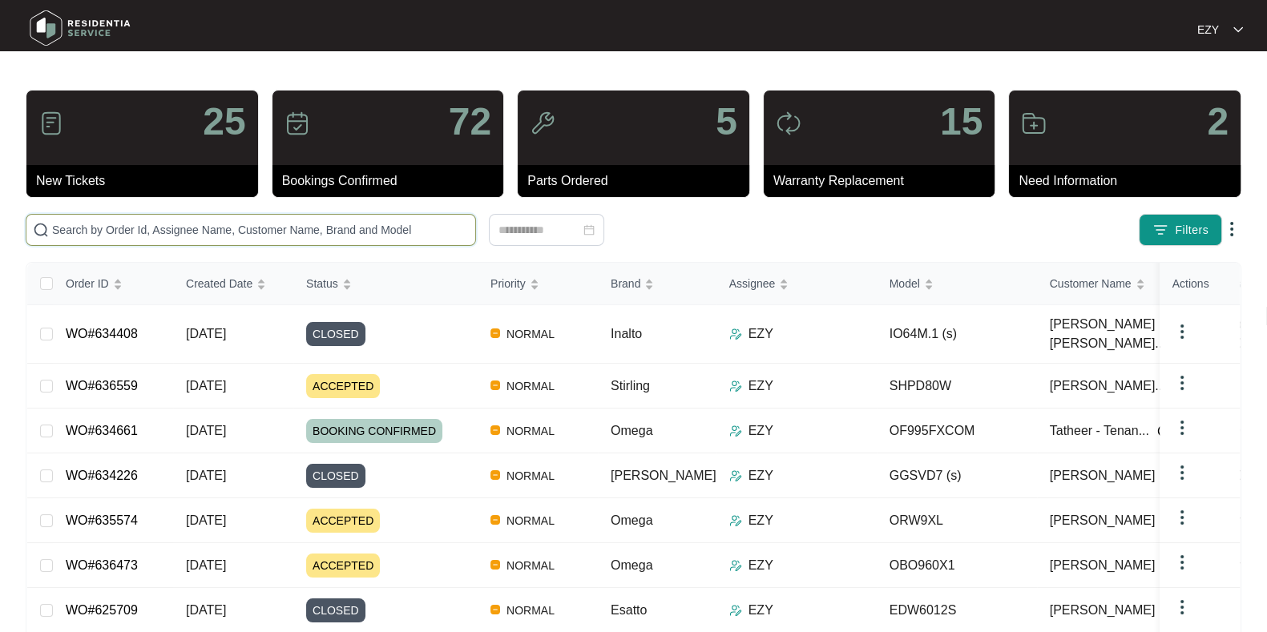
click at [272, 230] on input "text" at bounding box center [260, 230] width 417 height 18
paste input "634019"
click at [272, 230] on input "634019" at bounding box center [260, 230] width 417 height 18
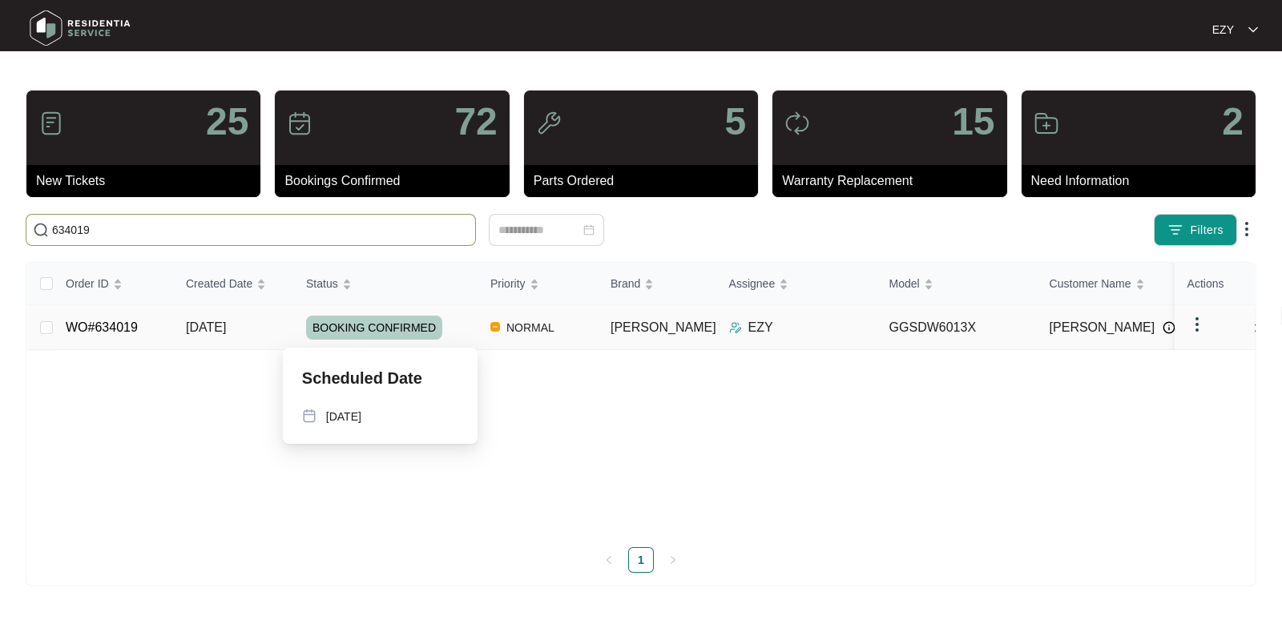
type input "634019"
click at [465, 329] on div "BOOKING CONFIRMED" at bounding box center [392, 328] width 172 height 24
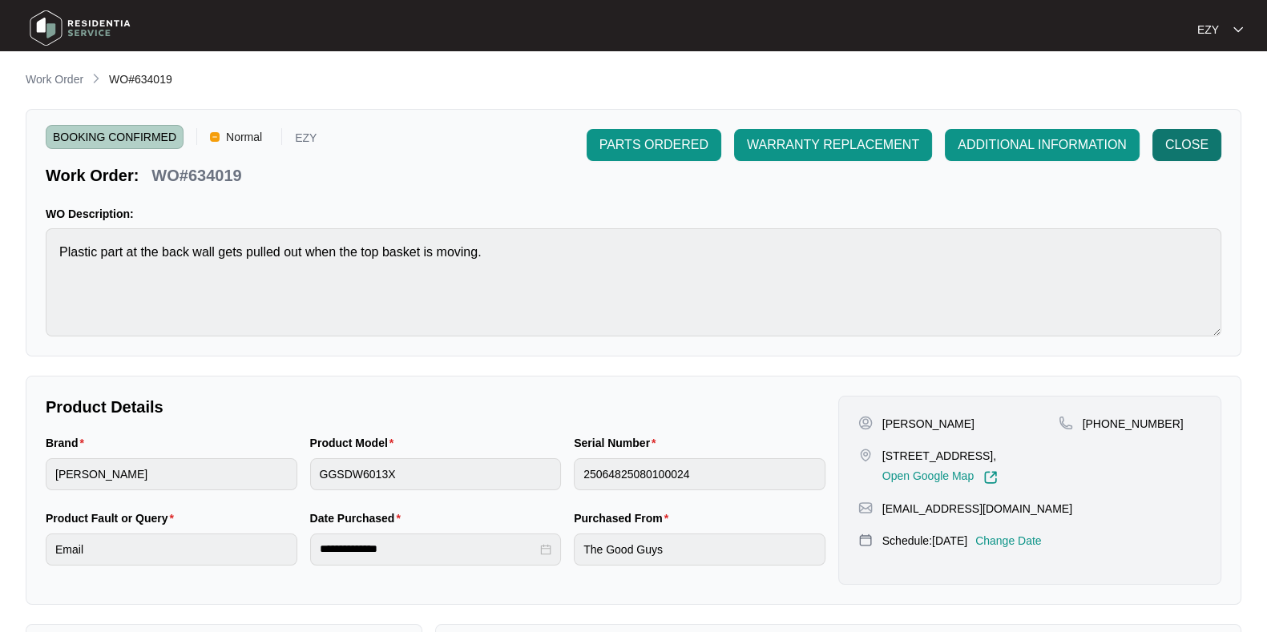
click at [1204, 140] on span "CLOSE" at bounding box center [1186, 144] width 43 height 19
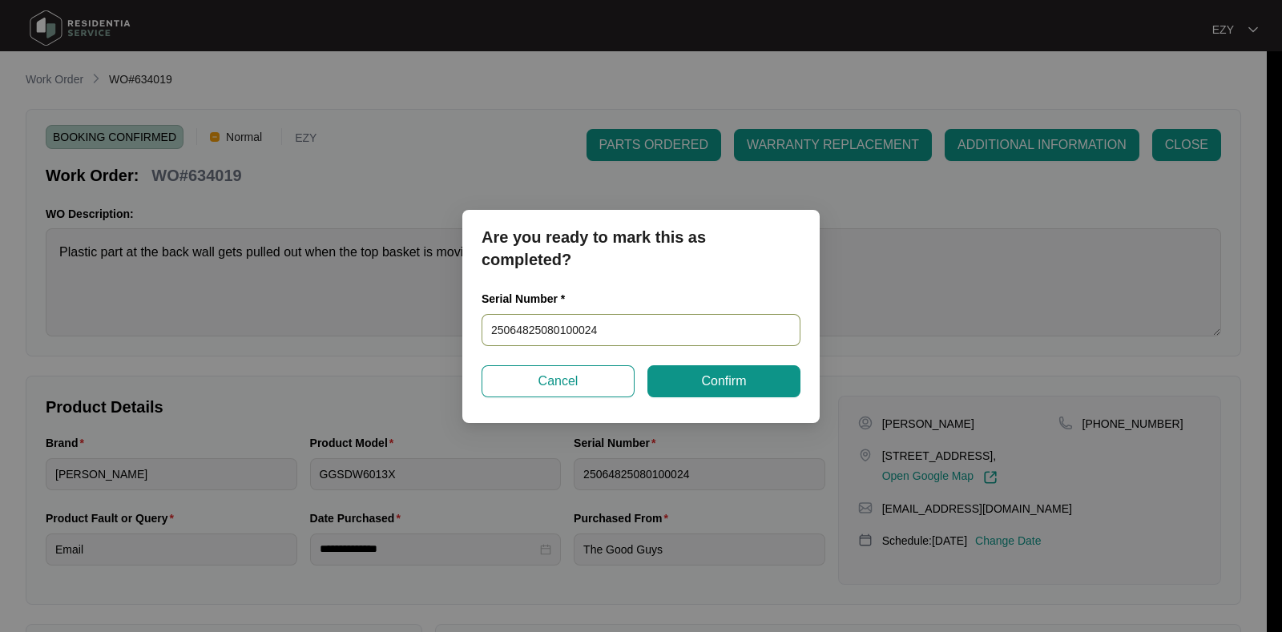
click at [626, 336] on input "25064825080100024" at bounding box center [641, 330] width 319 height 32
click at [724, 382] on span "Confirm" at bounding box center [723, 381] width 45 height 19
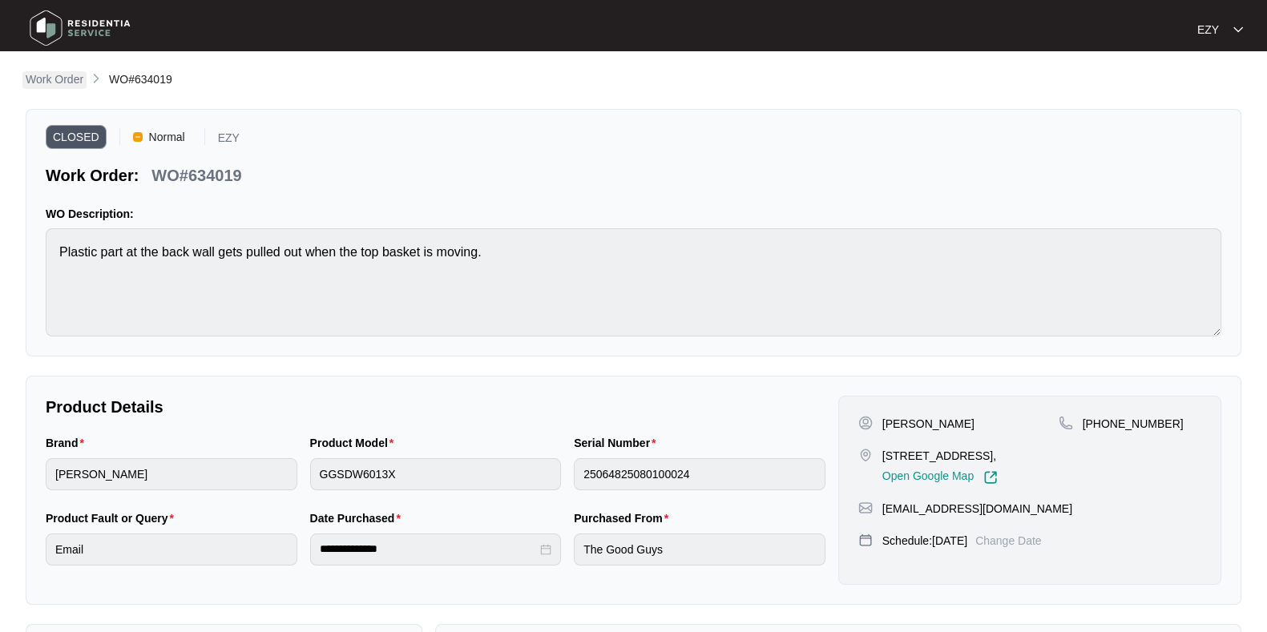
click at [42, 81] on p "Work Order" at bounding box center [55, 79] width 58 height 16
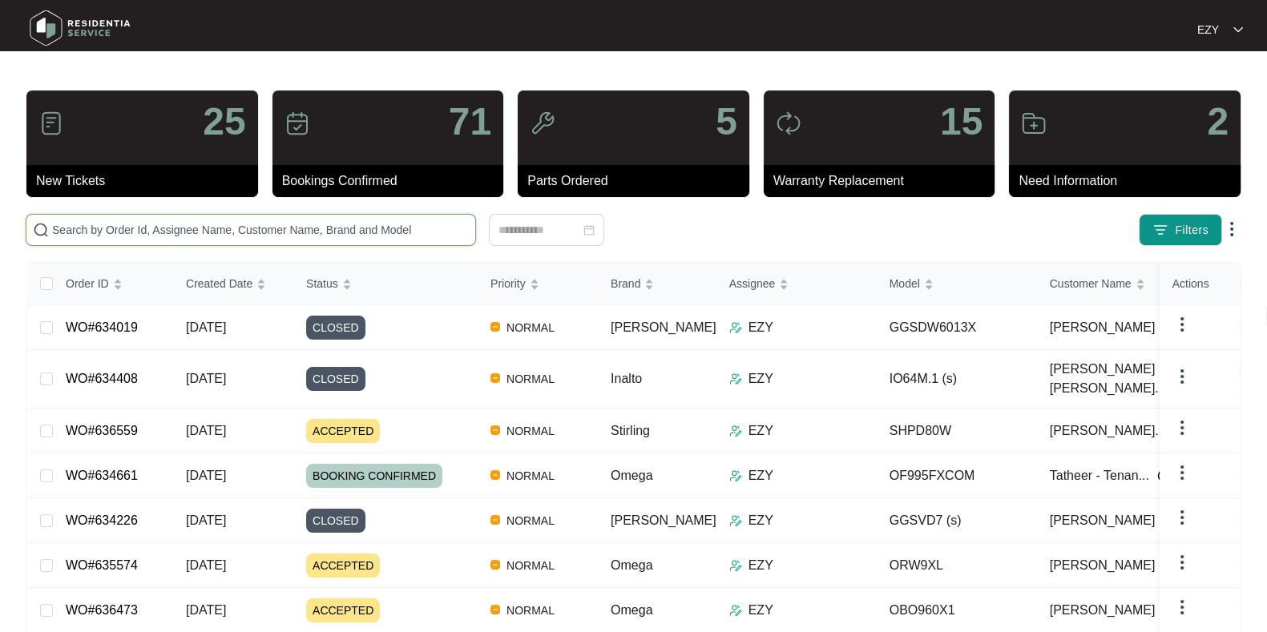
click at [245, 230] on input "text" at bounding box center [260, 230] width 417 height 18
paste input "634714"
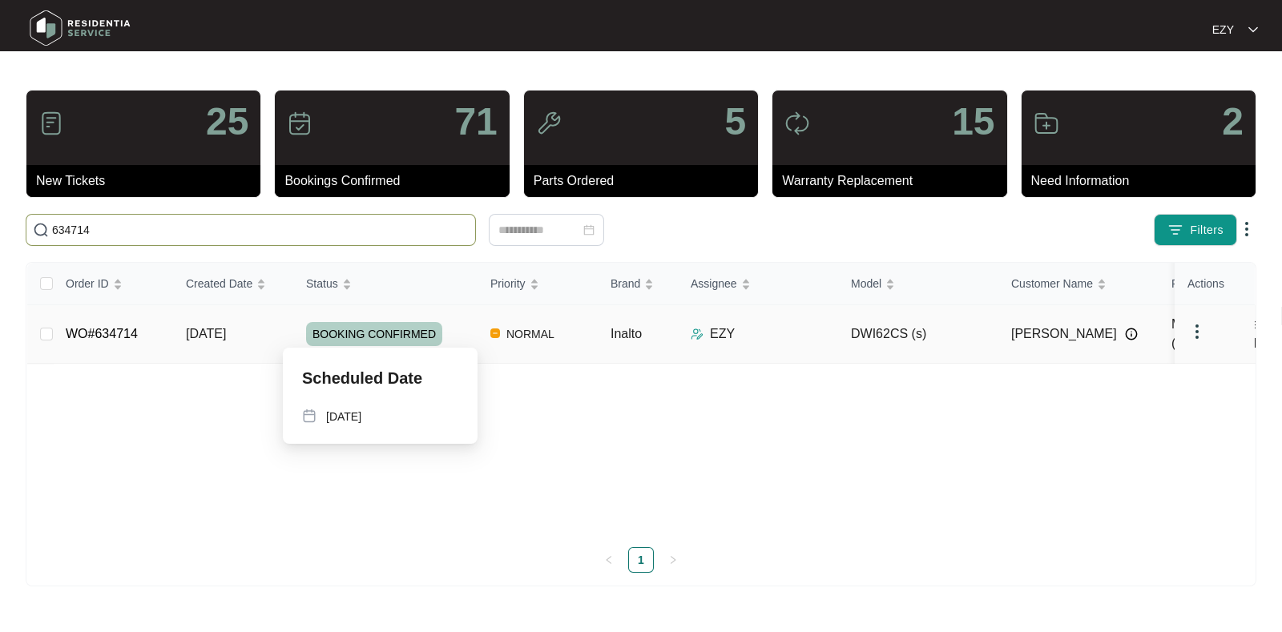
type input "634714"
click at [466, 322] on div "BOOKING CONFIRMED" at bounding box center [392, 334] width 172 height 24
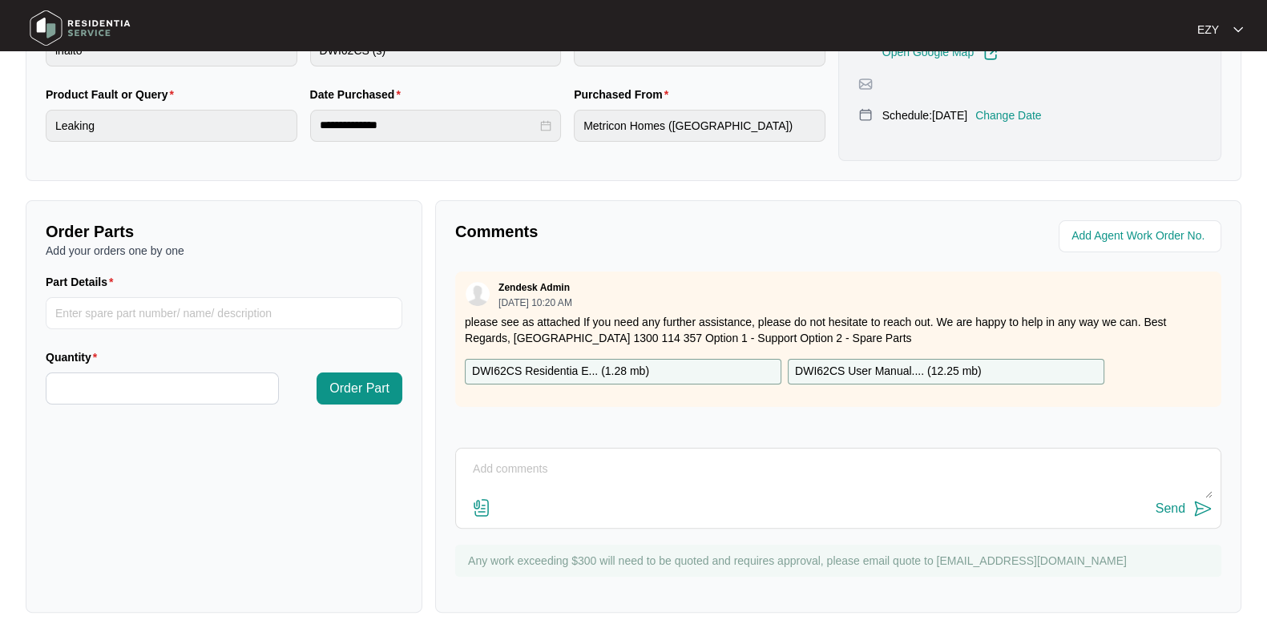
scroll to position [429, 0]
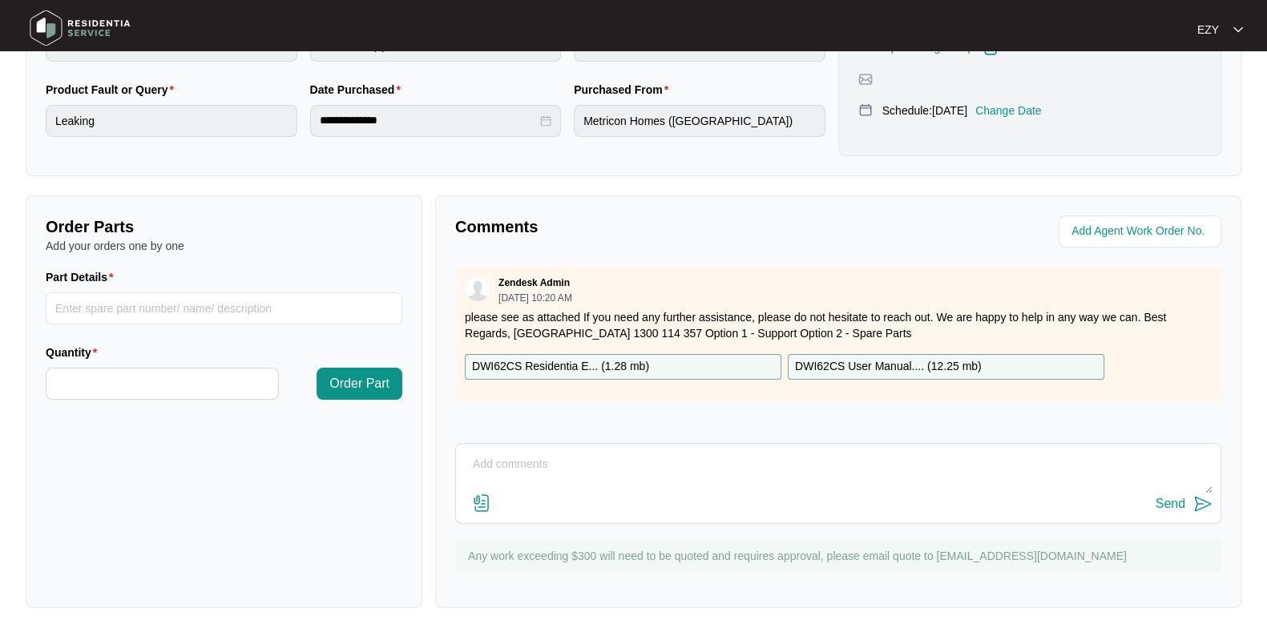
click at [545, 490] on textarea at bounding box center [838, 473] width 749 height 42
paste textarea "Checked and confirmed fault. Suspect issue to be within the door assembly of th…"
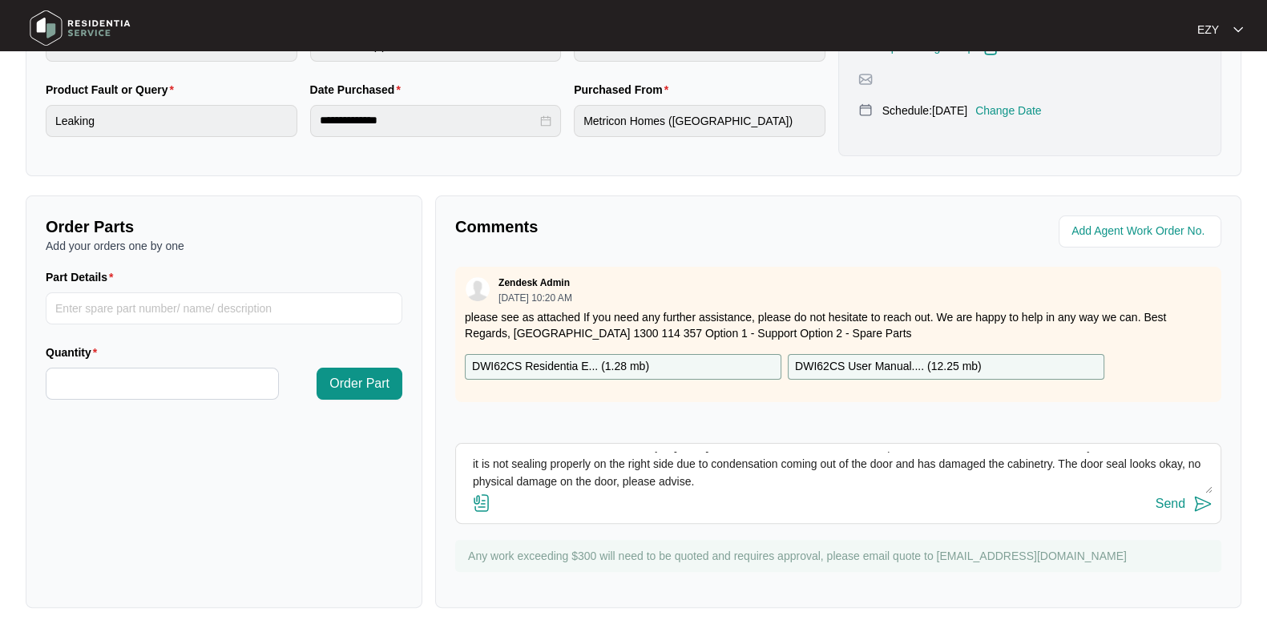
scroll to position [0, 0]
click at [572, 457] on textarea "Hi team, our technican attended this job [DATE] - Checked and confirmed fault. …" at bounding box center [838, 473] width 749 height 42
click at [842, 455] on textarea "Hi team, our technician attended this job [DATE] - Checked and confirmed fault.…" at bounding box center [838, 473] width 749 height 42
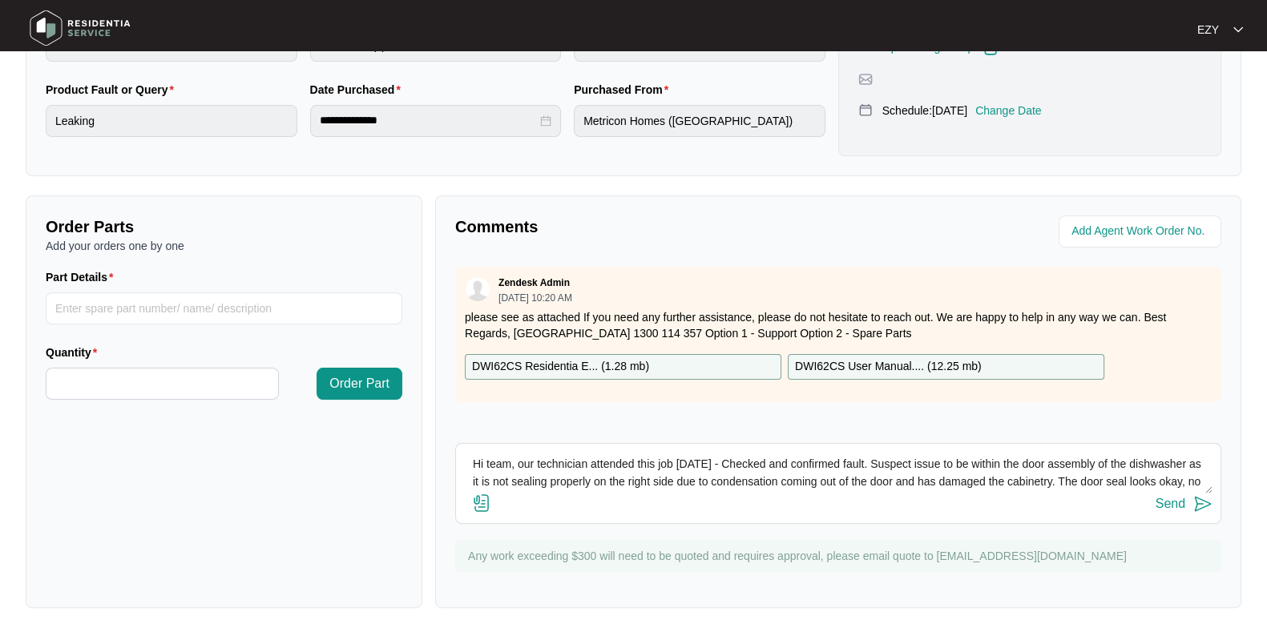
type textarea "Hi team, our technician attended this job [DATE] - Checked and confirmed fault.…"
click at [1166, 507] on div "Send" at bounding box center [1171, 504] width 30 height 14
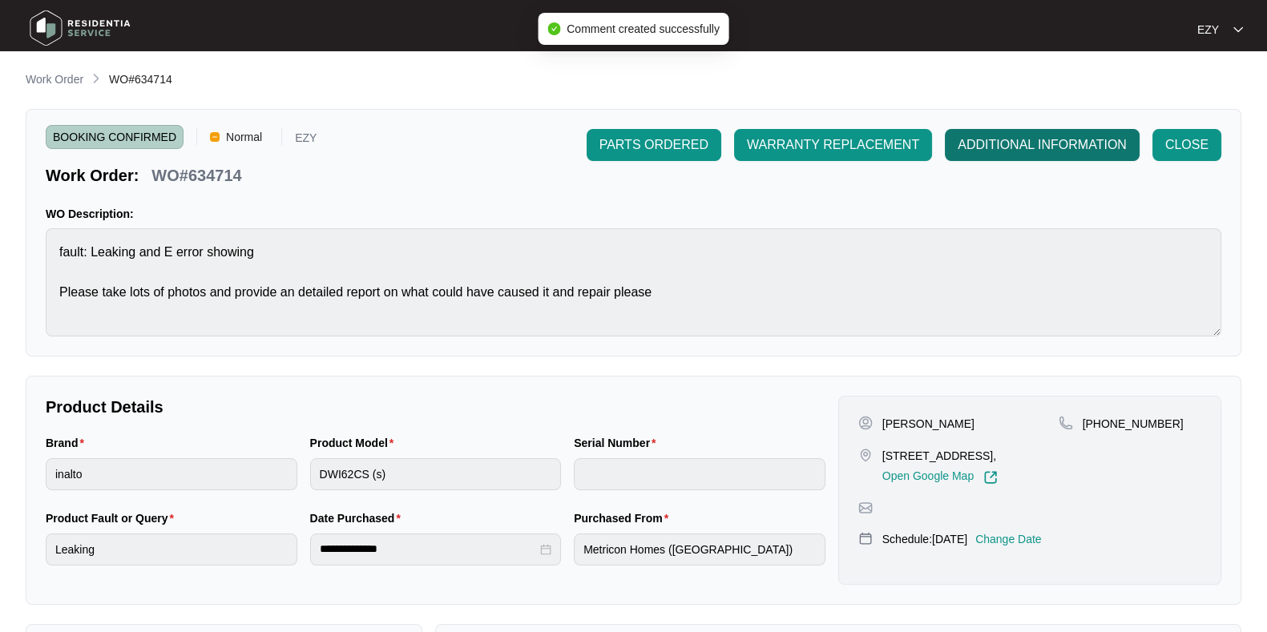
click at [999, 144] on span "ADDITIONAL INFORMATION" at bounding box center [1042, 144] width 169 height 19
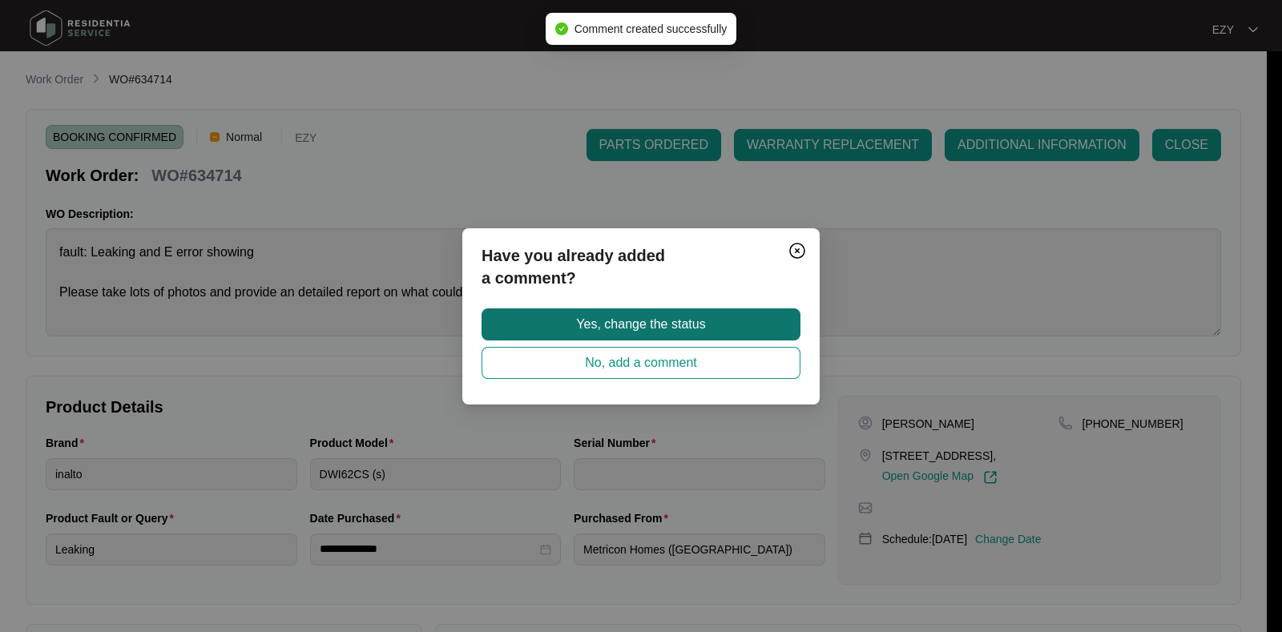
click at [683, 317] on span "Yes, change the status" at bounding box center [640, 324] width 129 height 19
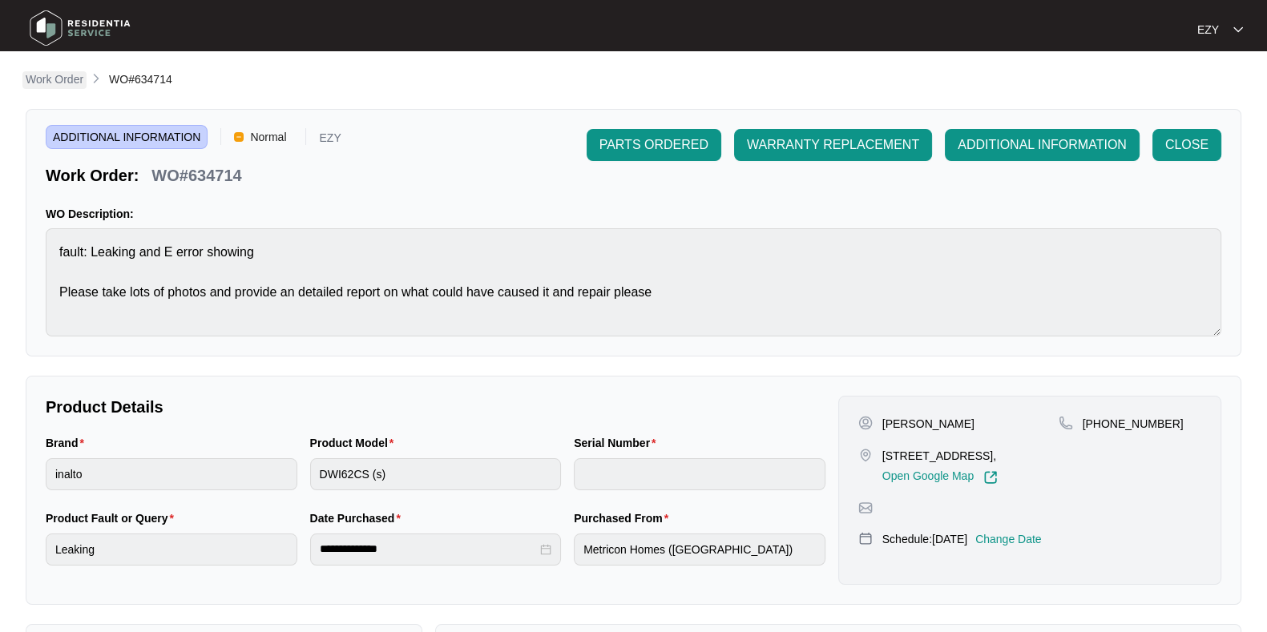
click at [62, 78] on p "Work Order" at bounding box center [55, 79] width 58 height 16
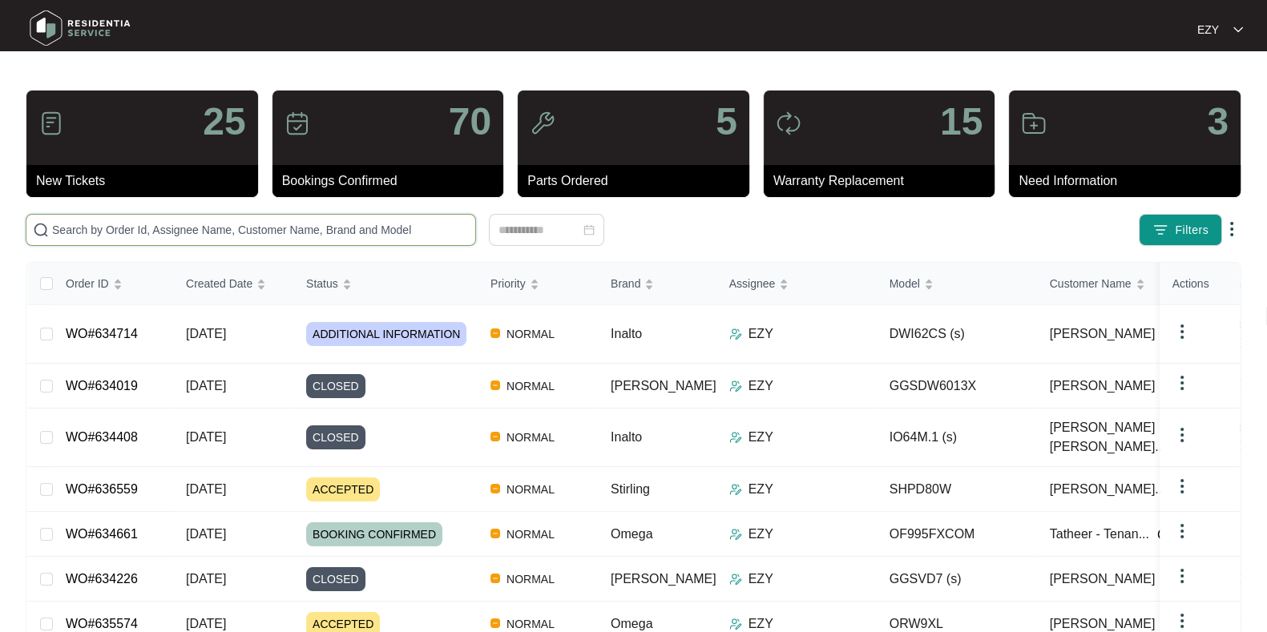
click at [377, 221] on input "text" at bounding box center [260, 230] width 417 height 18
paste input "634018"
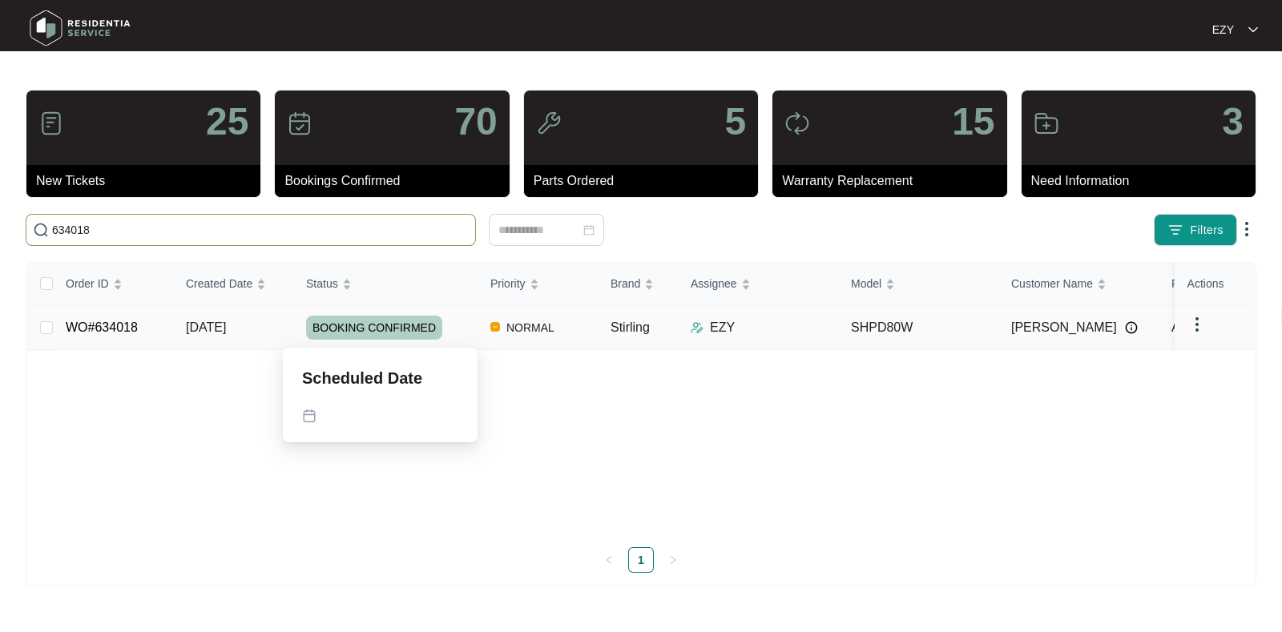
type input "634018"
click at [449, 325] on div "BOOKING CONFIRMED" at bounding box center [392, 328] width 172 height 24
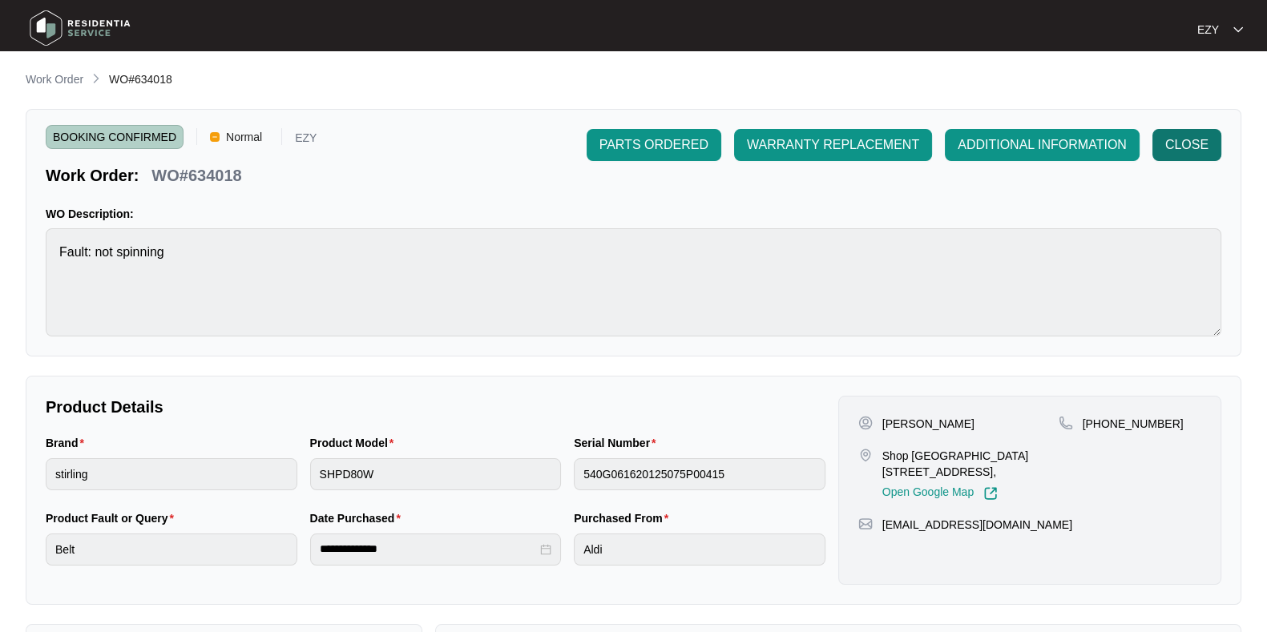
click at [1200, 147] on span "CLOSE" at bounding box center [1186, 144] width 43 height 19
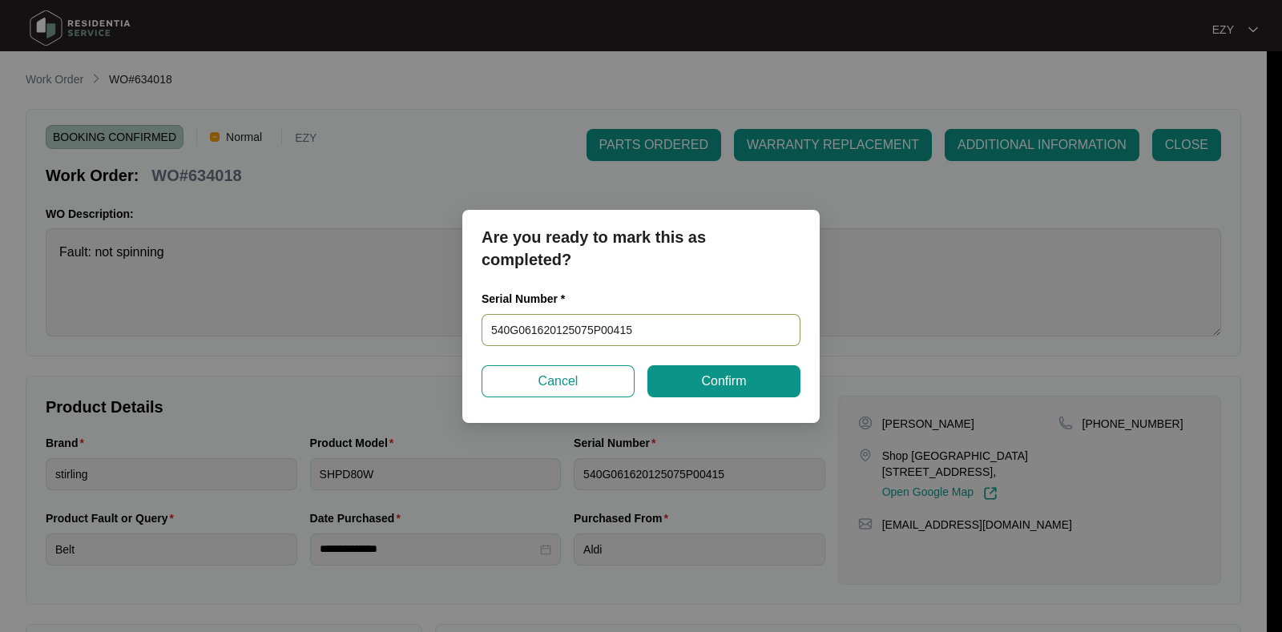
click at [656, 329] on input "540G061620125075P00415" at bounding box center [641, 330] width 319 height 32
click at [687, 378] on button "Confirm" at bounding box center [724, 381] width 153 height 32
